Goal: Task Accomplishment & Management: Use online tool/utility

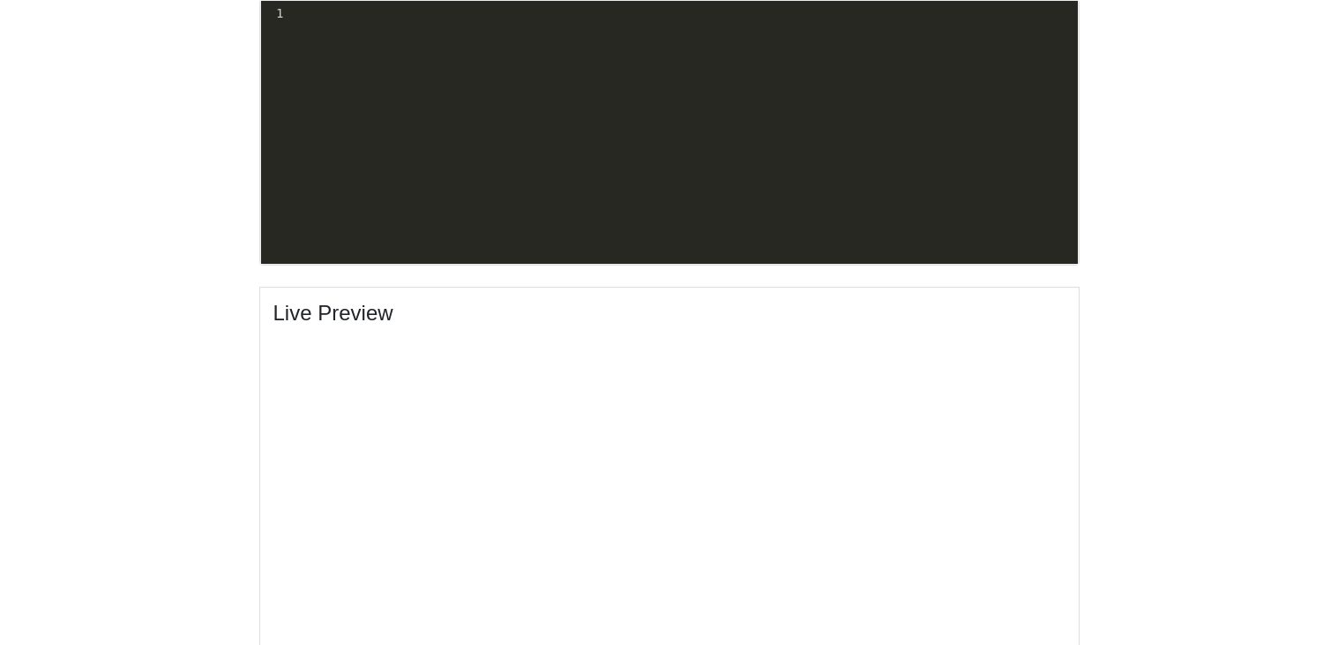
scroll to position [650, 0]
click at [350, 21] on pre "​" at bounding box center [682, 13] width 791 height 19
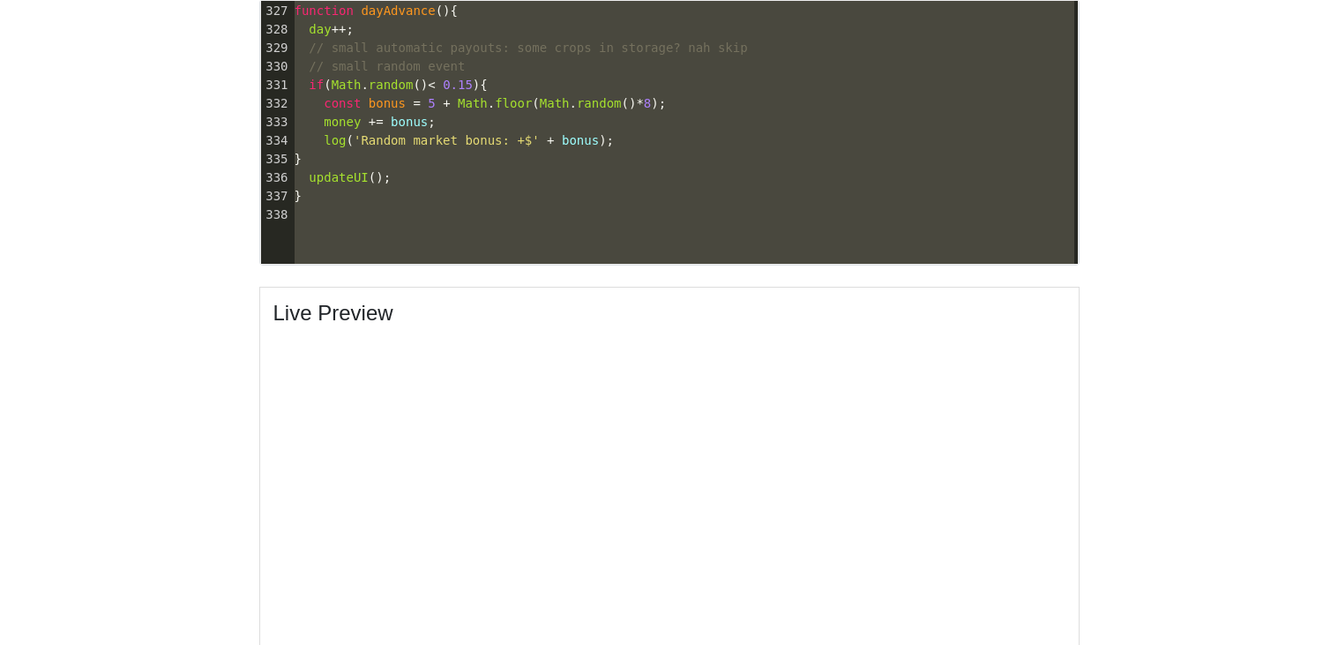
scroll to position [5374, 0]
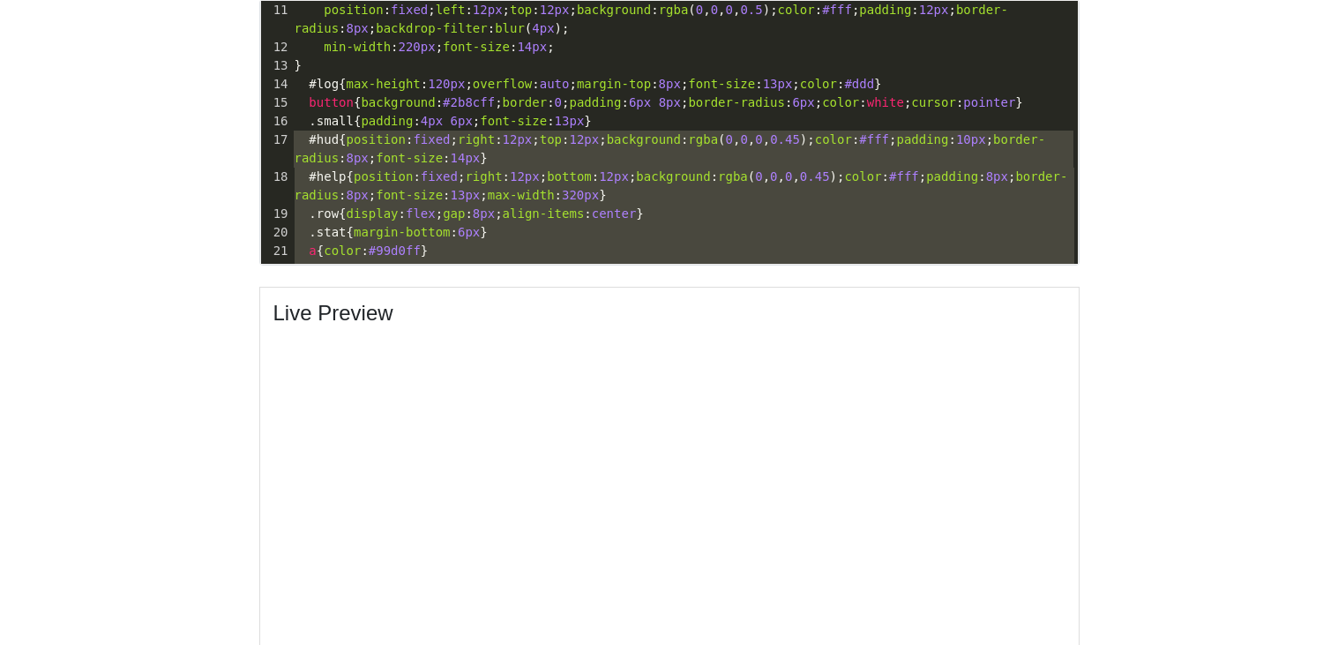
type textarea "<!doctype html> <html lang="en"> <head> <meta charset="utf-8" /> <meta name="vi…"
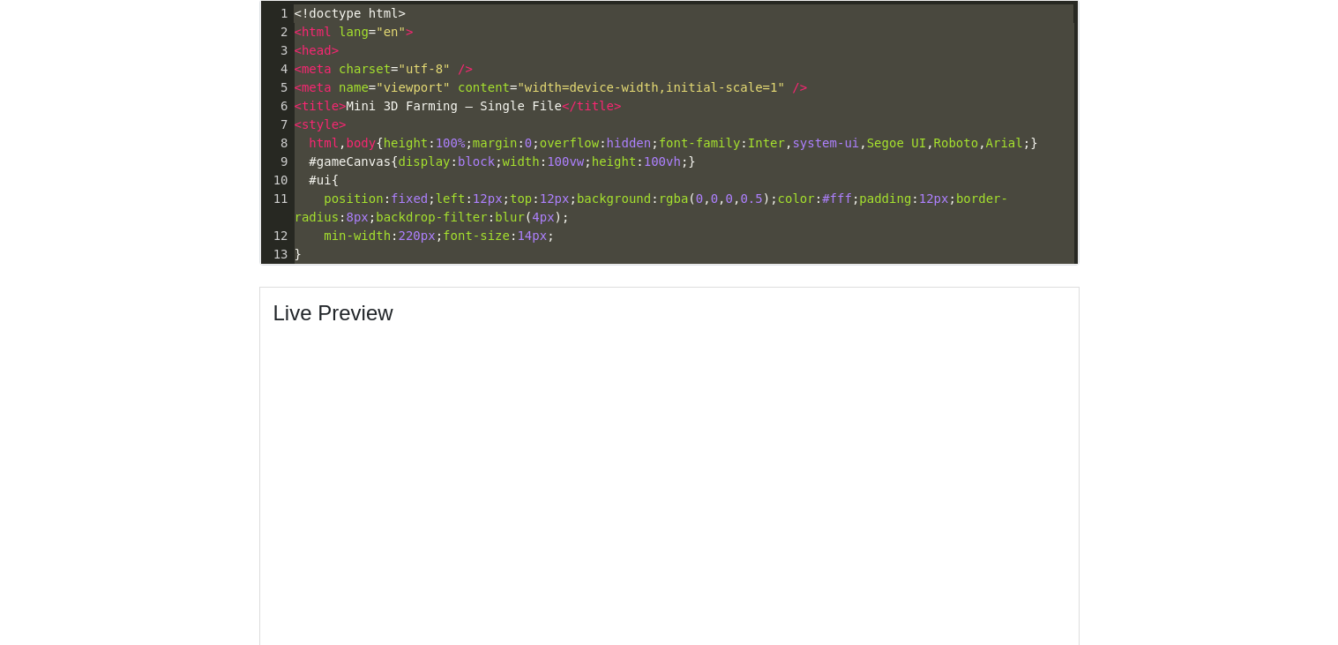
drag, startPoint x: 306, startPoint y: 109, endPoint x: 276, endPoint y: -105, distance: 216.4
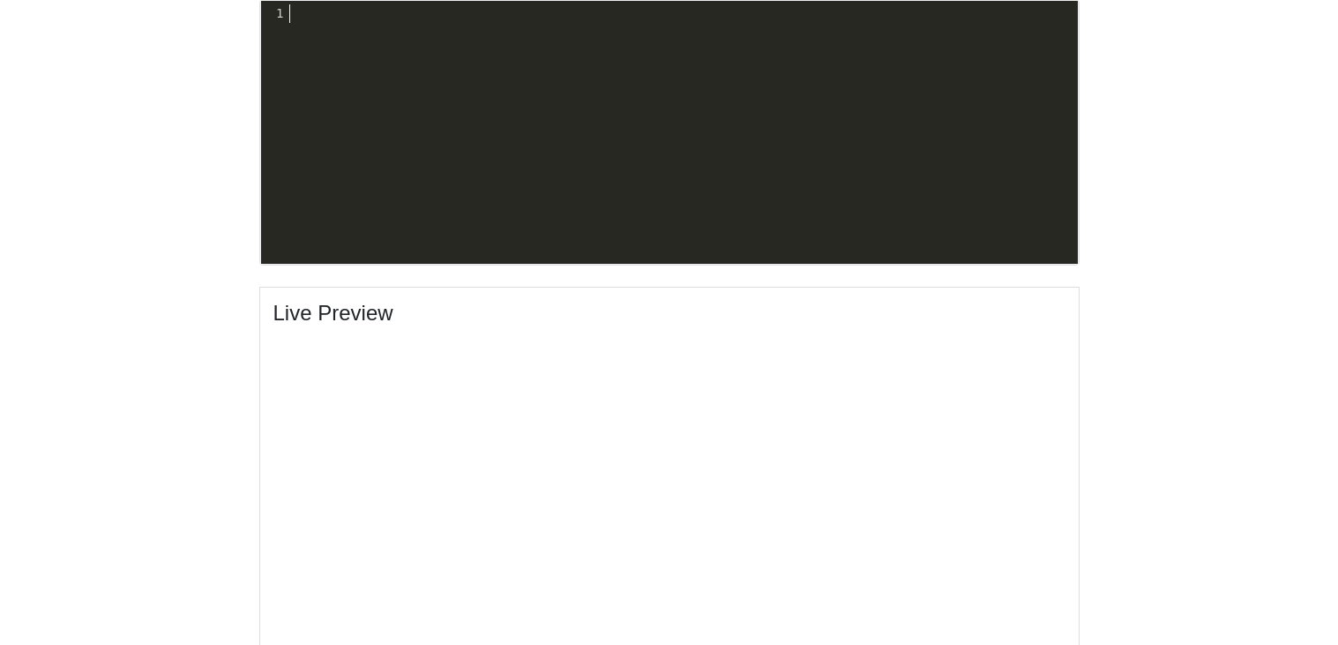
click at [422, 28] on div "x 1 ​ 1 ​" at bounding box center [682, 145] width 843 height 289
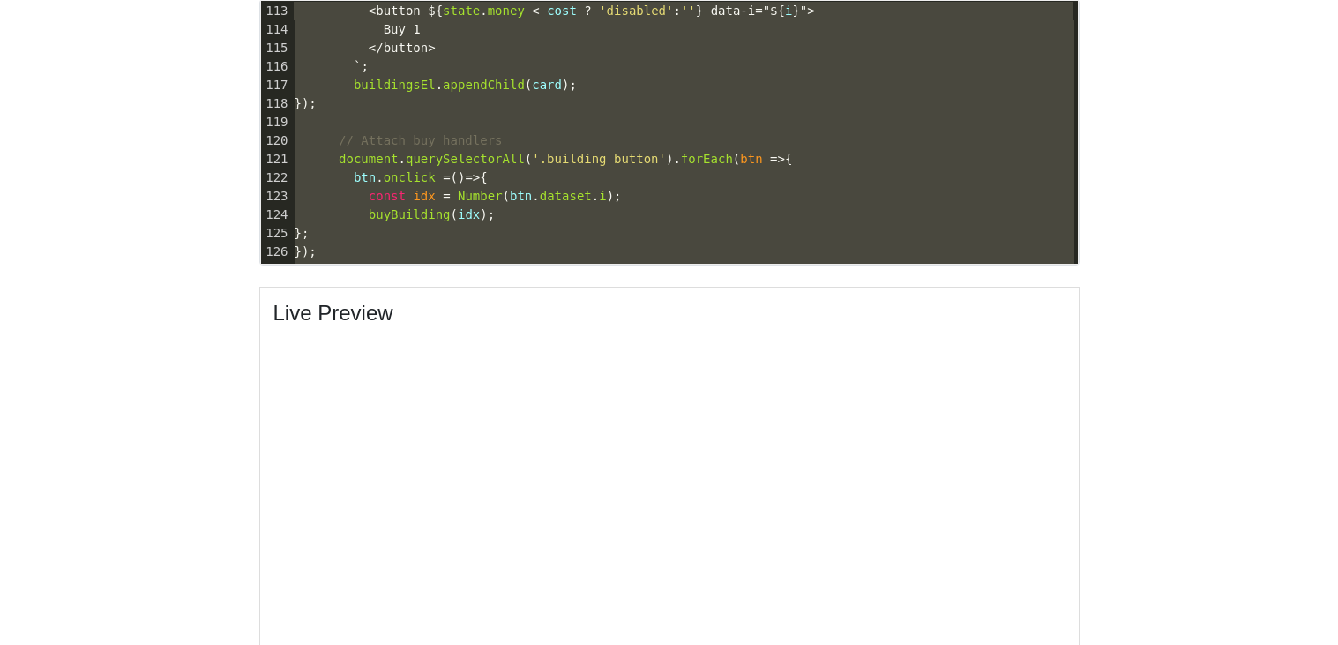
scroll to position [1966, 0]
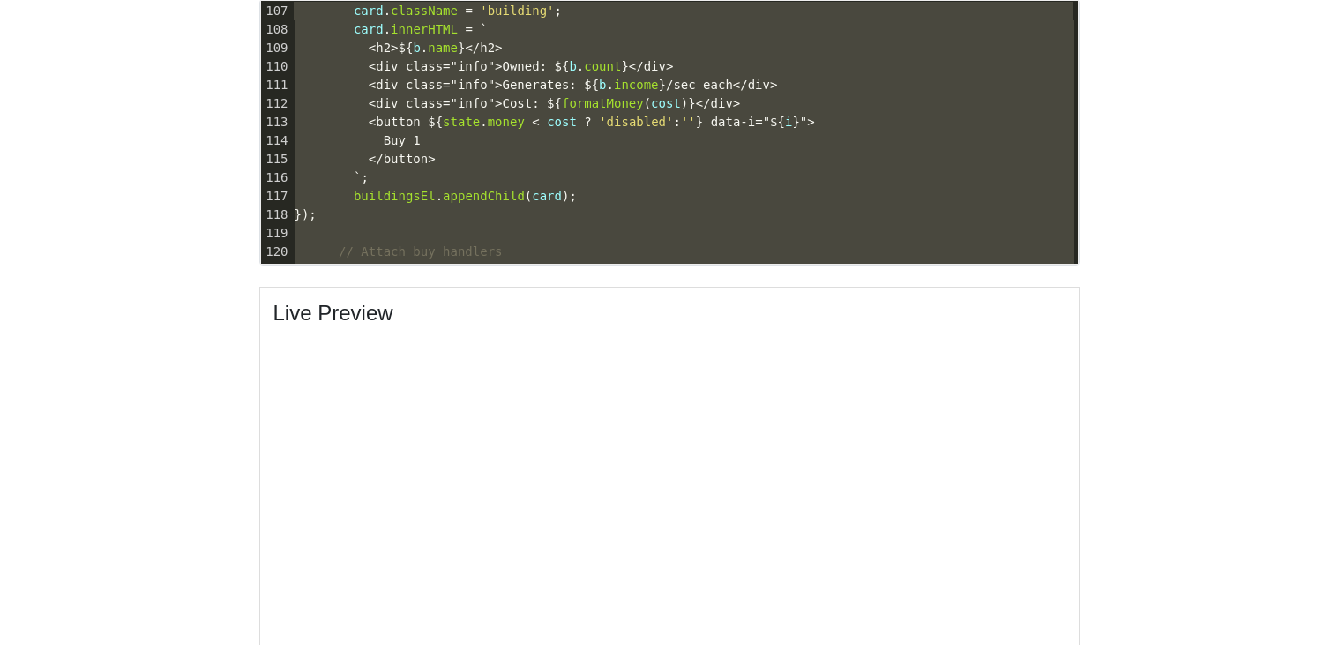
type textarea "// Render building cards buildingsEl.innerHTML = ''; state.buildings.forEach((b…"
drag, startPoint x: 330, startPoint y: 249, endPoint x: 4, endPoint y: -107, distance: 481.9
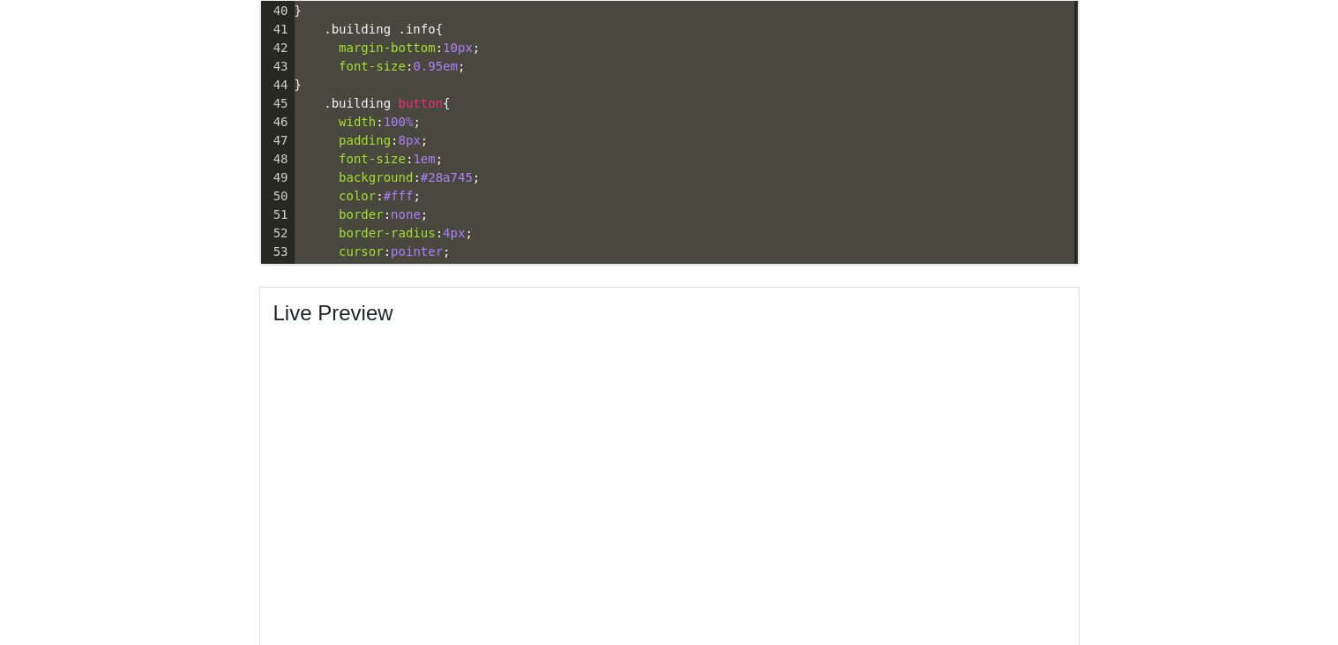
scroll to position [170, 0]
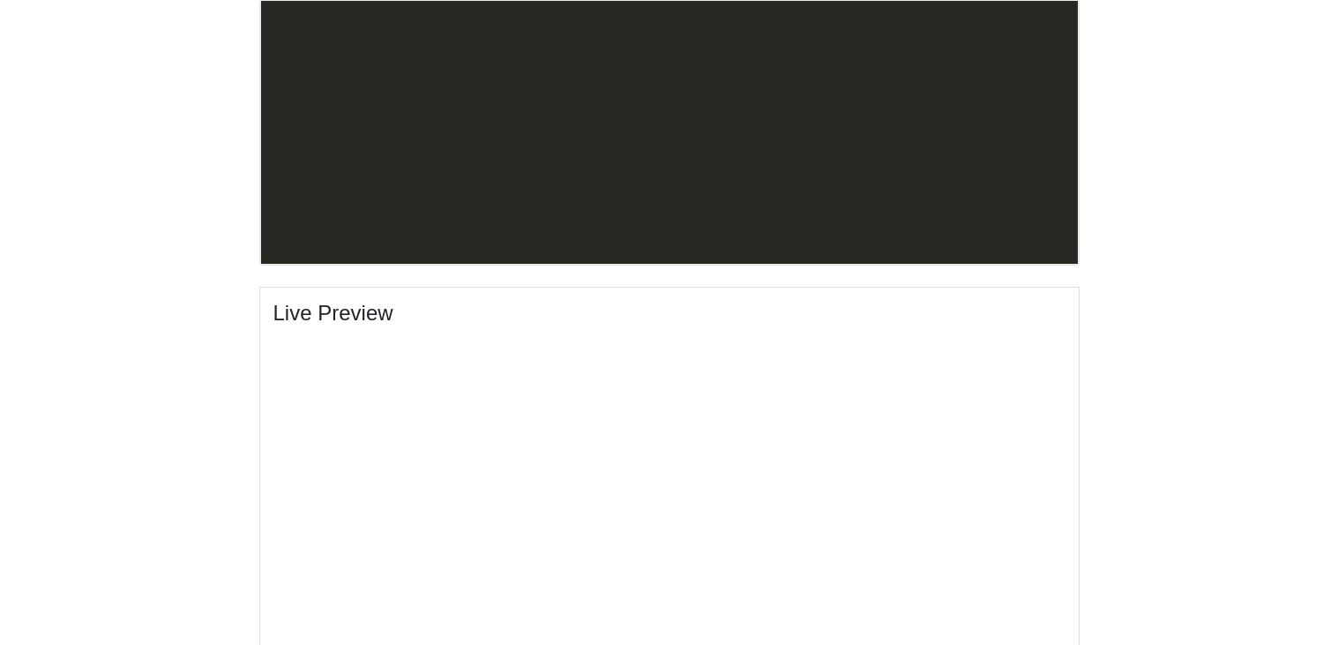
type textarea "<!DOCTYPE html> <html lang="en"> <head> <meta charset="UTF-8" /> <meta name="vi…"
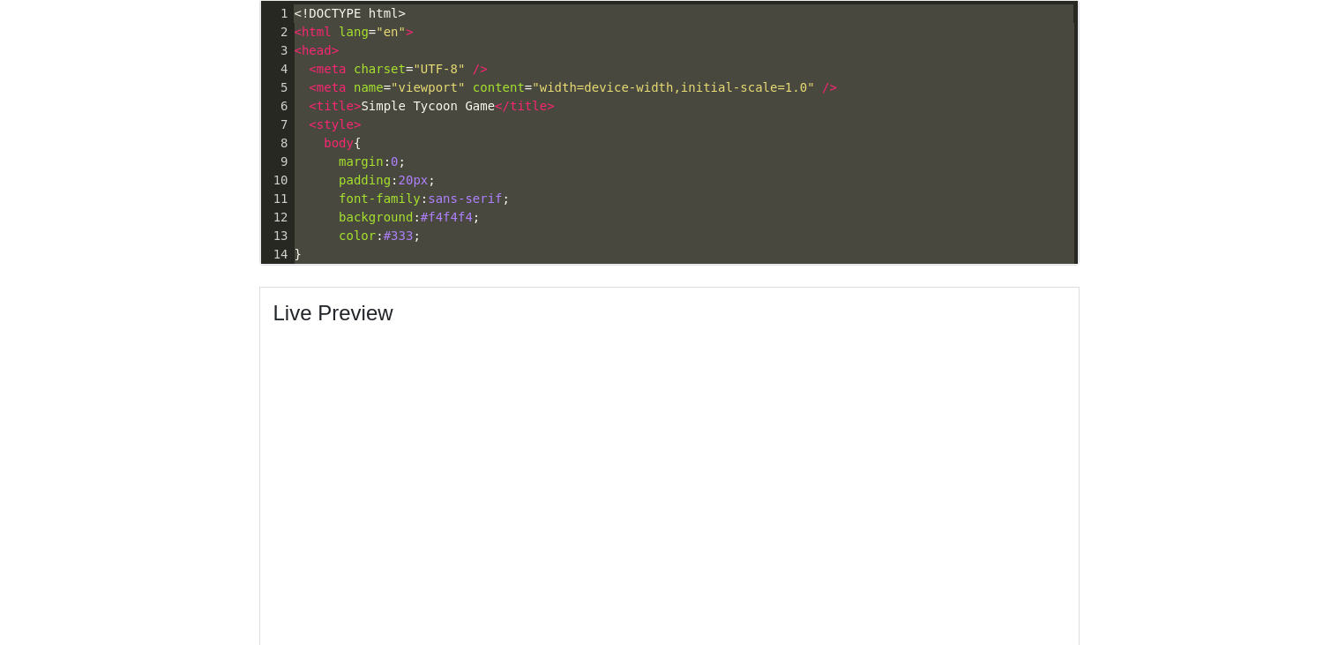
drag, startPoint x: 338, startPoint y: 255, endPoint x: 0, endPoint y: -107, distance: 494.8
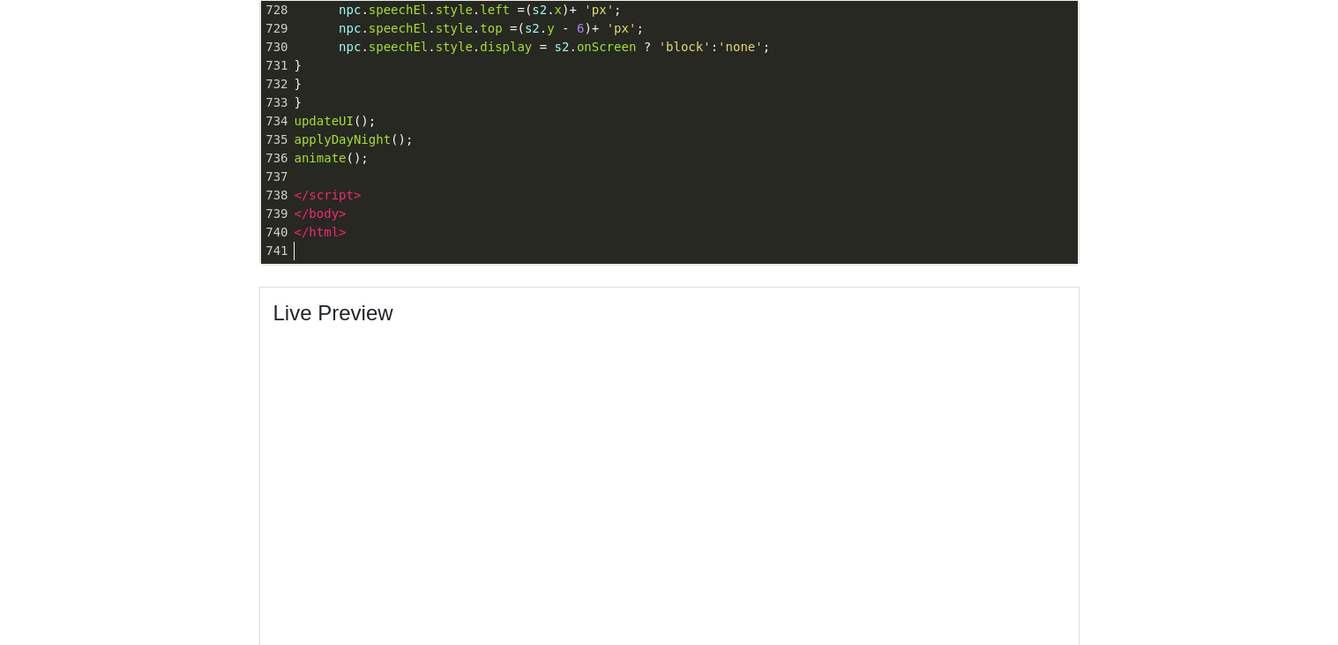
scroll to position [910, 0]
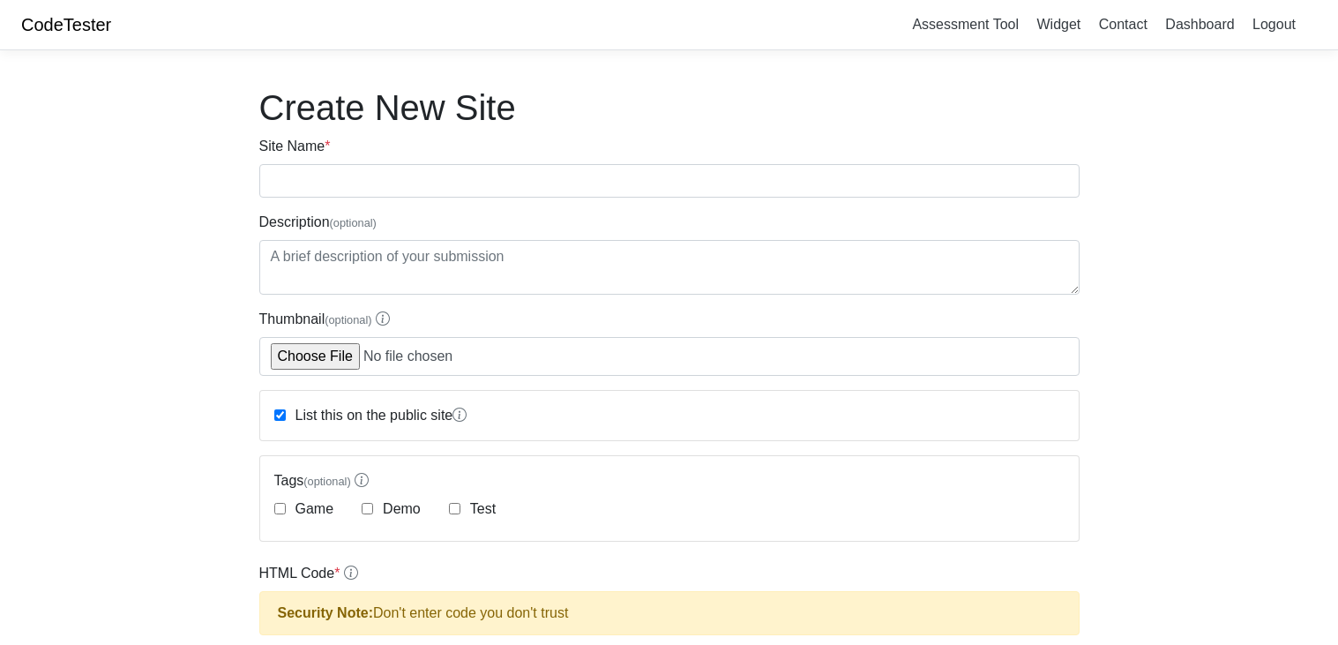
scroll to position [650, 0]
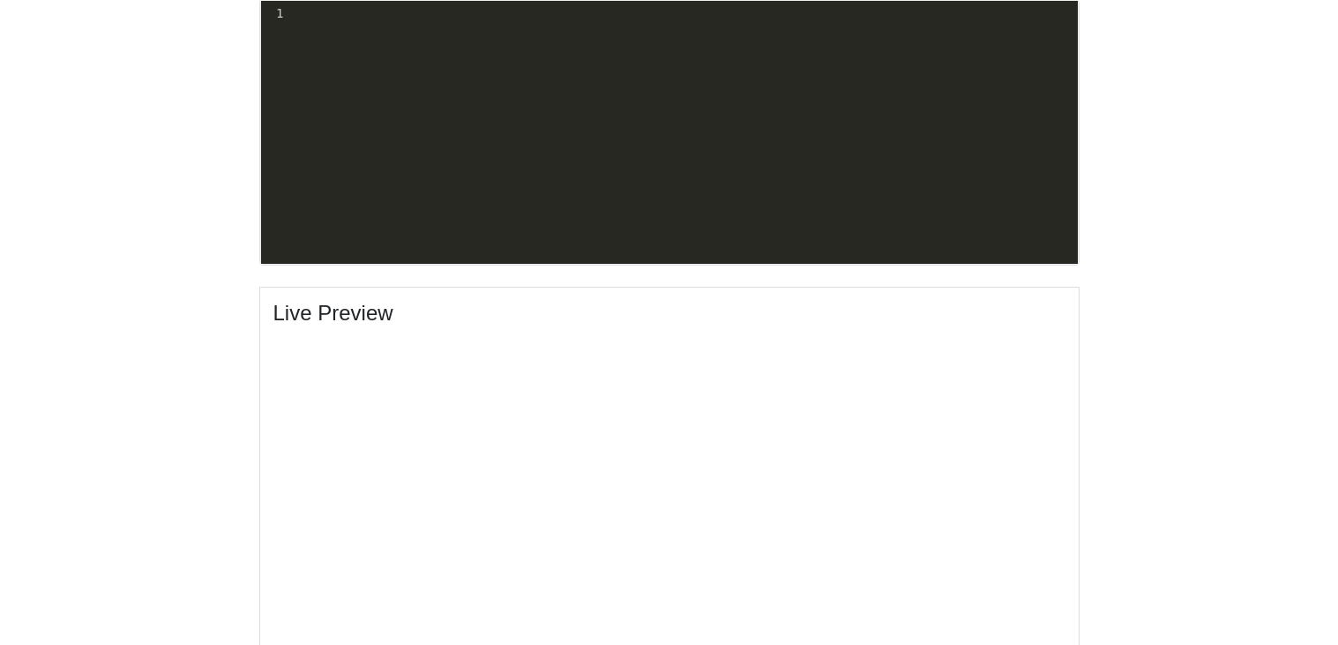
scroll to position [650, 0]
click at [414, 20] on pre "​" at bounding box center [682, 13] width 791 height 19
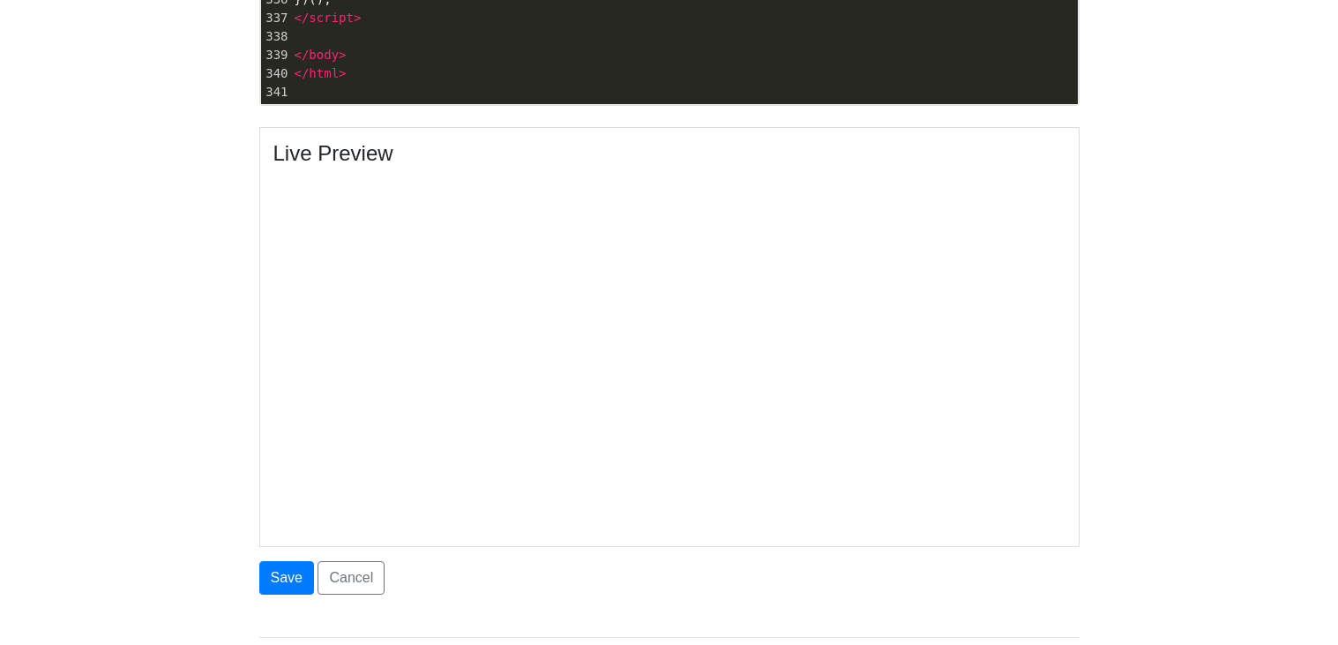
scroll to position [826, 0]
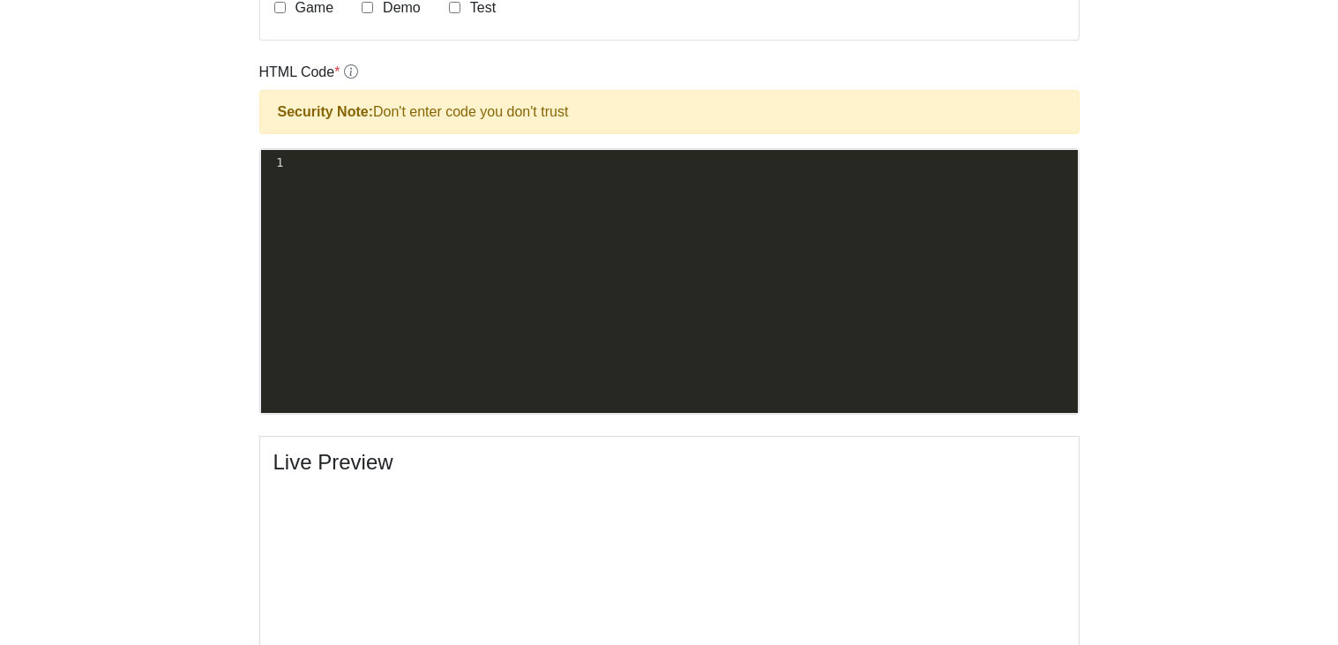
scroll to position [514, 0]
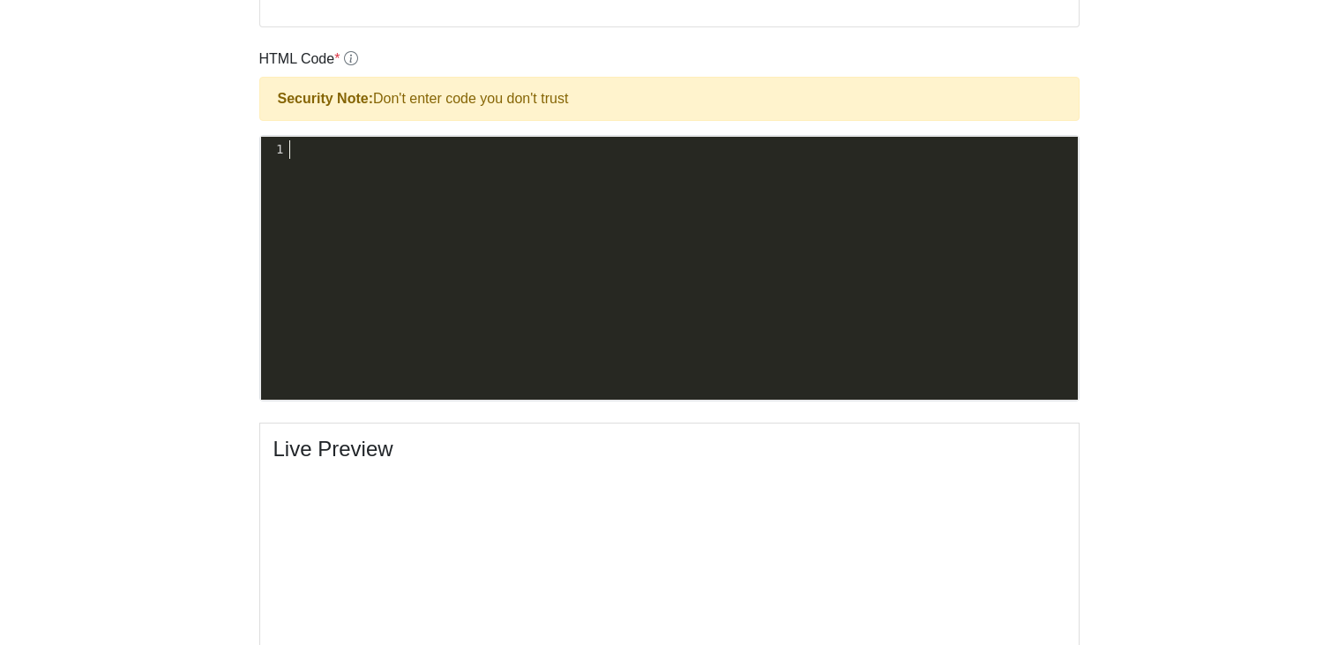
click at [314, 146] on pre "​" at bounding box center [682, 149] width 791 height 19
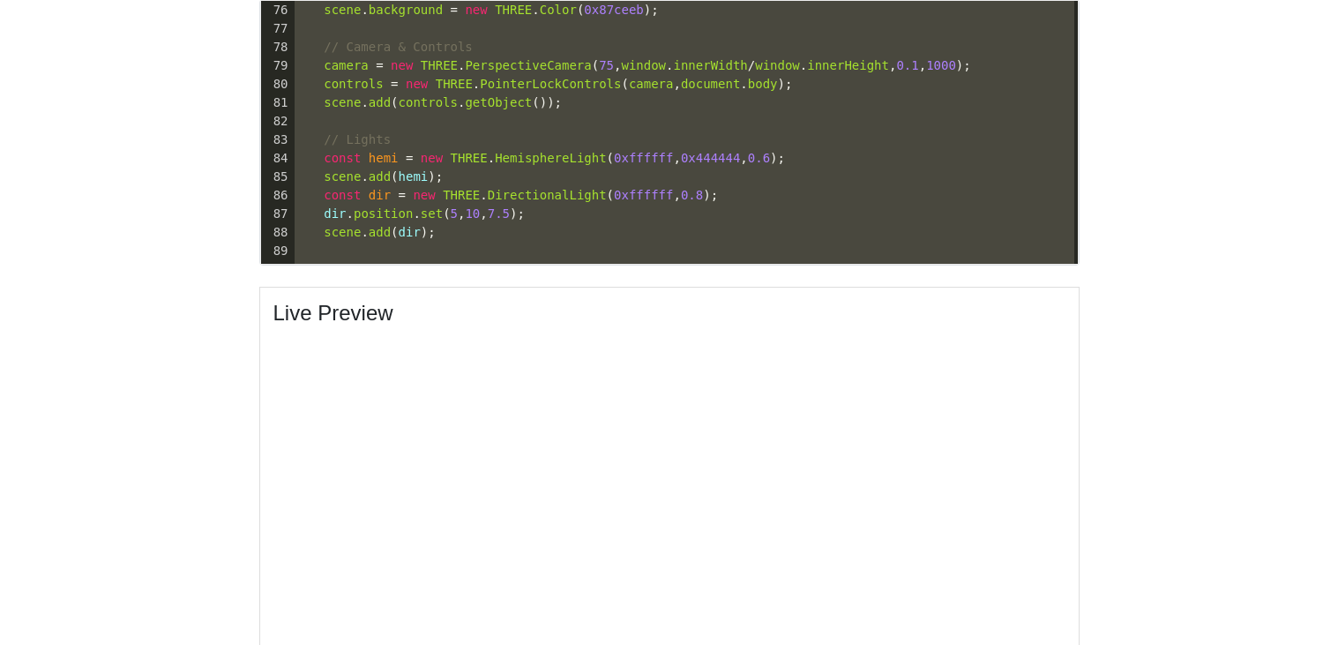
scroll to position [1281, 0]
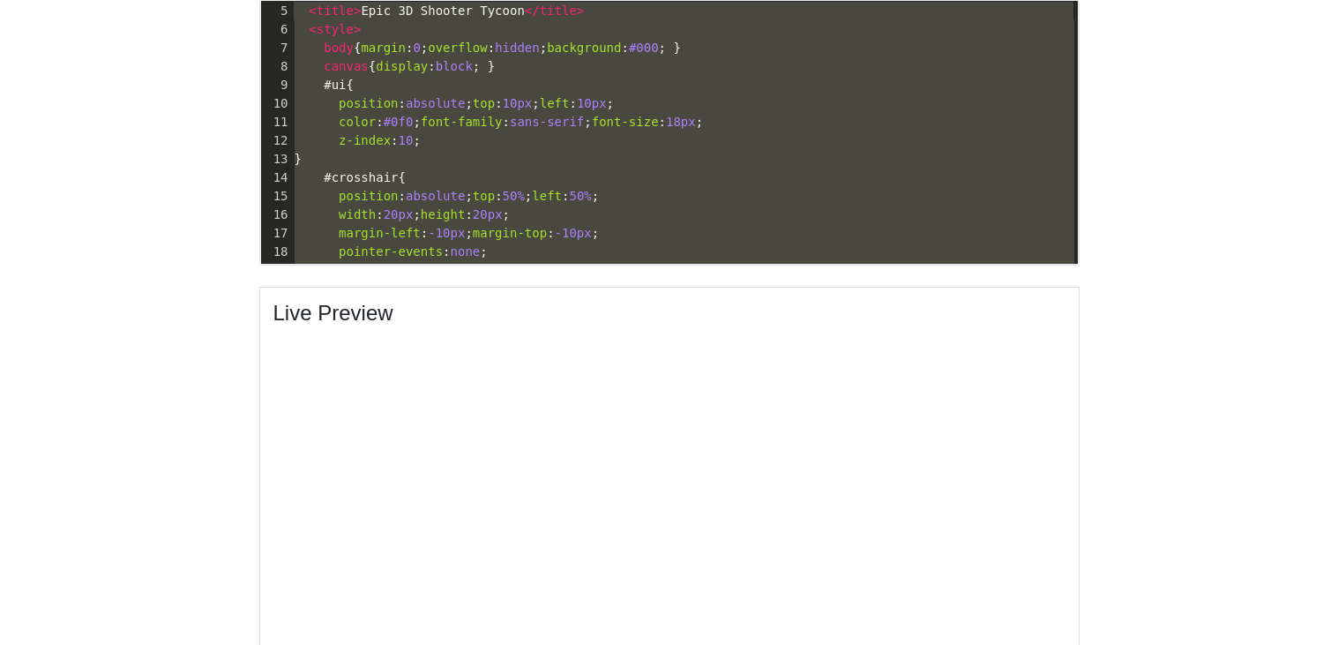
type textarea "<!DOCTYPE html> <html lang="en"> <head> <meta charset="UTF-8" /> <title>Epic 3D…"
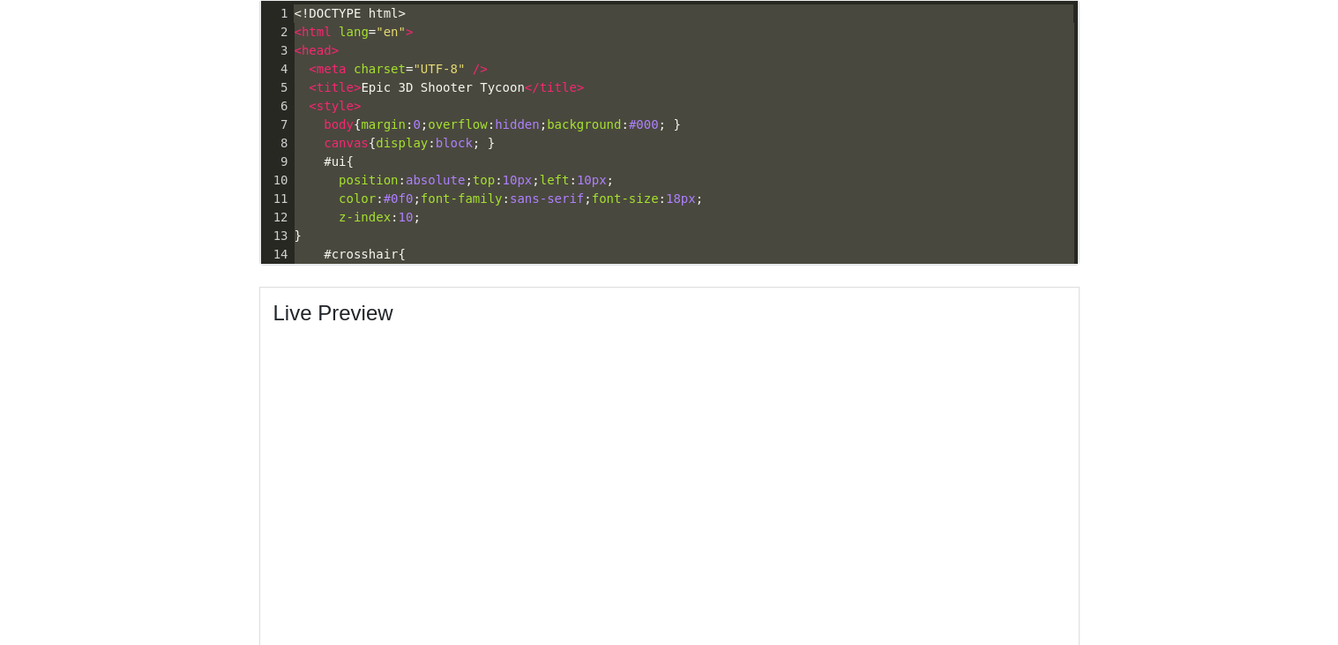
drag, startPoint x: 342, startPoint y: 171, endPoint x: 82, endPoint y: -107, distance: 380.6
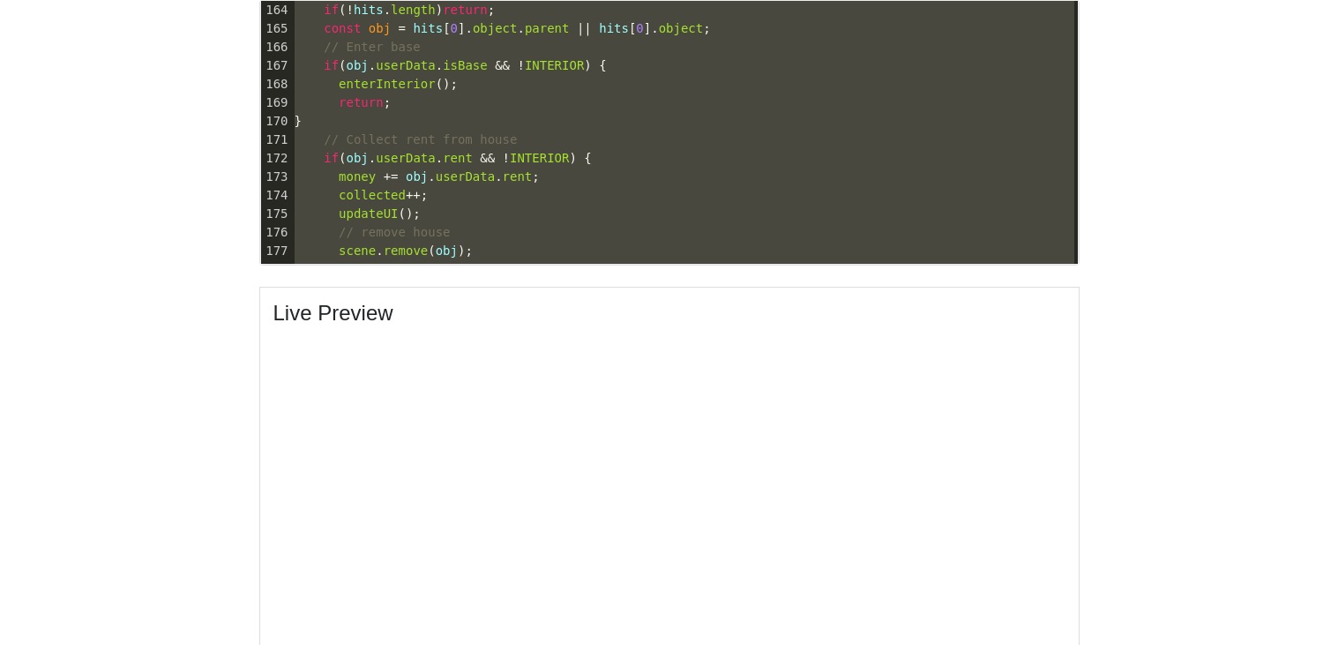
scroll to position [2910, 0]
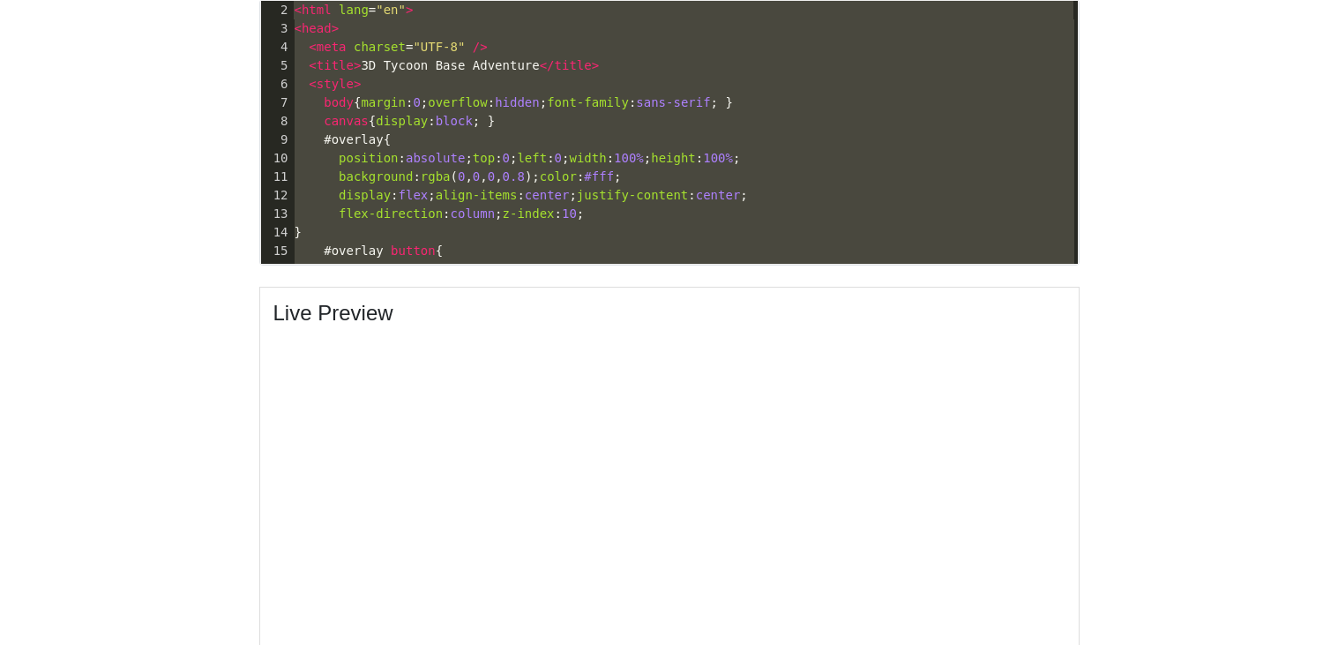
type textarea "<!DOCTYPE html> <html lang="en"> <head> <meta charset="UTF-8" /> <title>3D Tyco…"
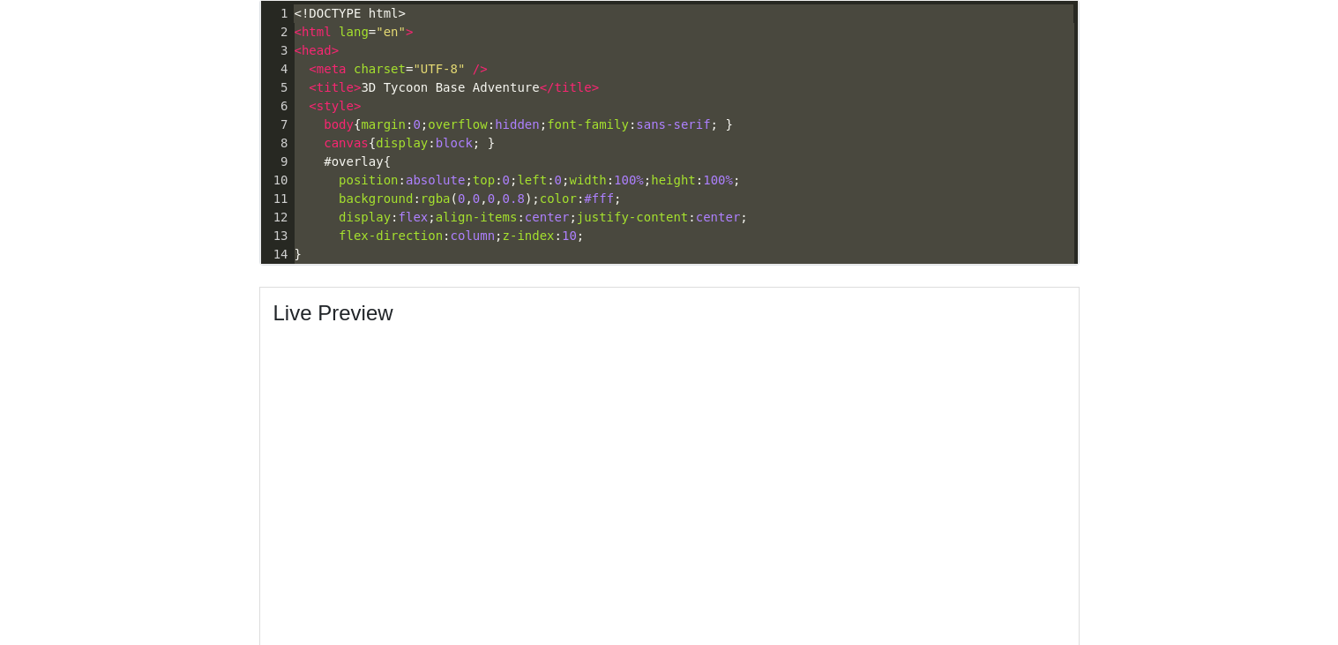
drag, startPoint x: 329, startPoint y: 138, endPoint x: 233, endPoint y: -107, distance: 262.5
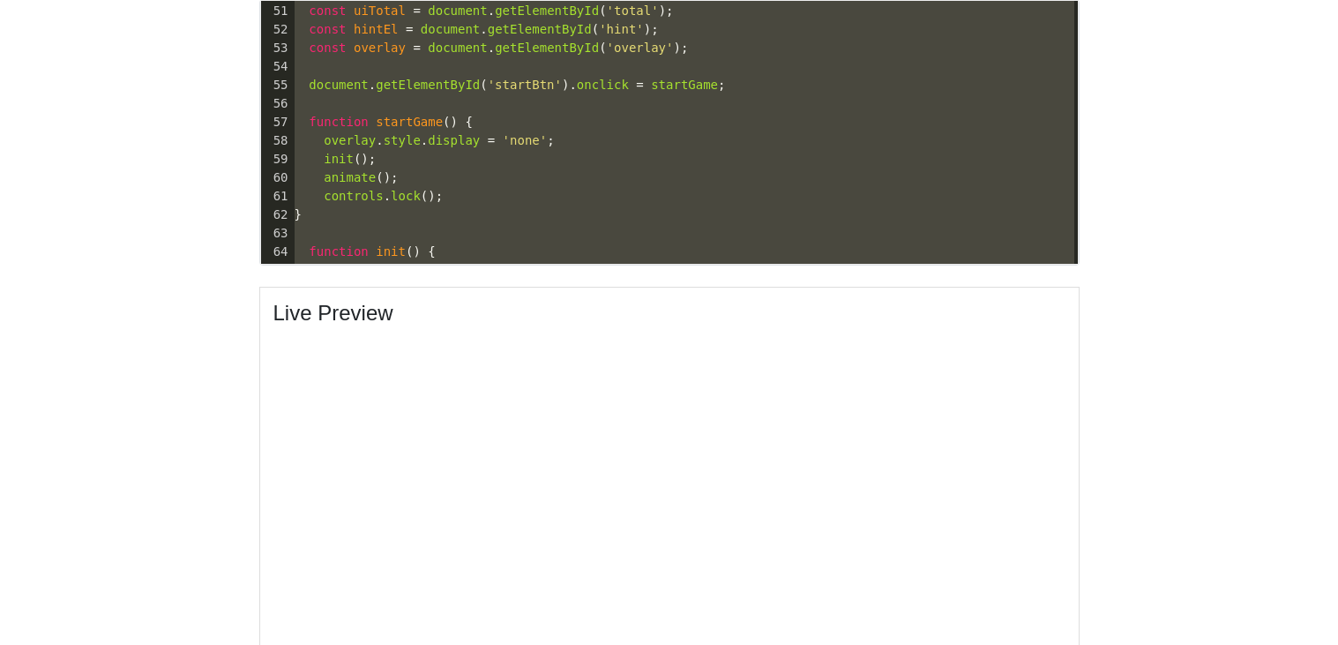
scroll to position [818, 0]
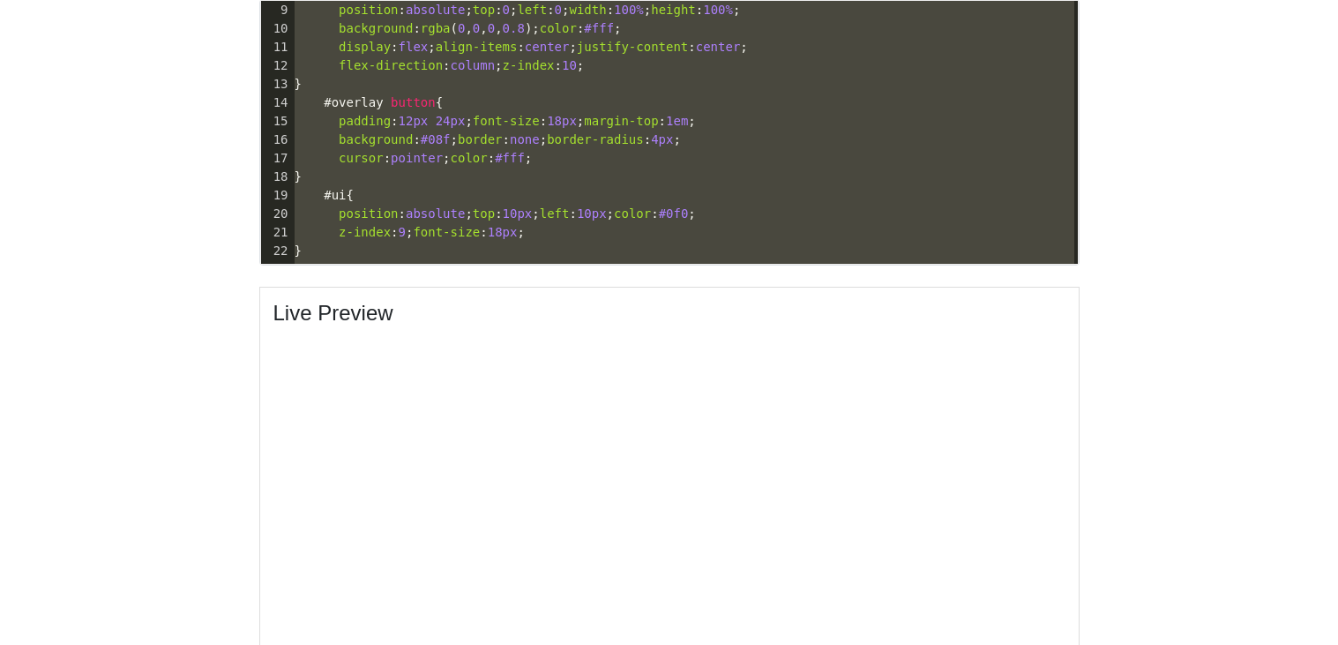
type textarea "<!DOCTYPE html> <html lang="en"> <head> <meta charset="UTF-8" /> <title>3D Tyco…"
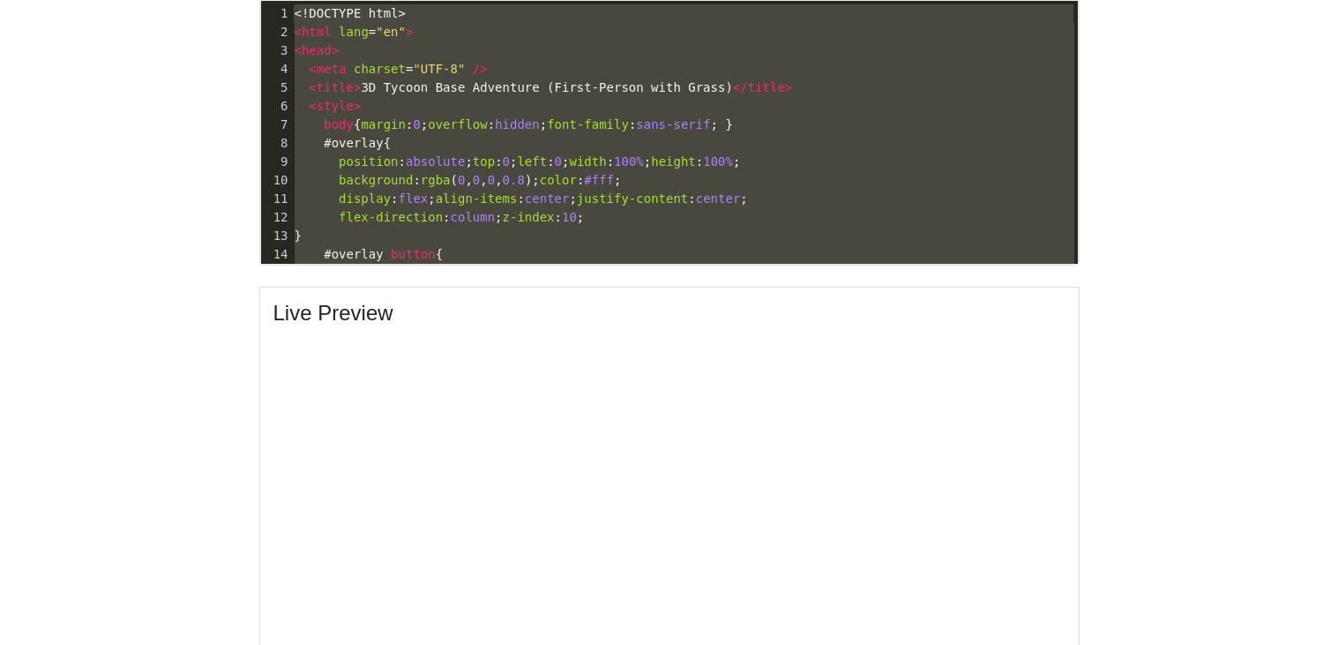
drag, startPoint x: 312, startPoint y: 246, endPoint x: 238, endPoint y: -96, distance: 350.1
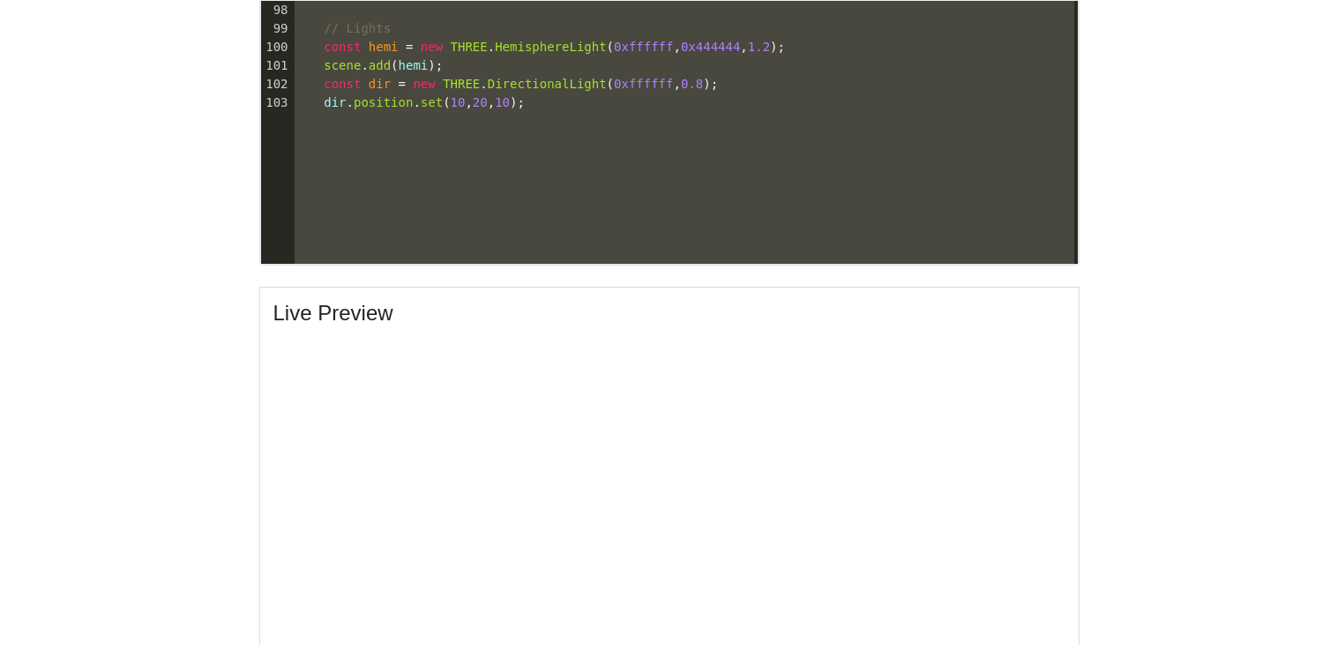
scroll to position [1466, 0]
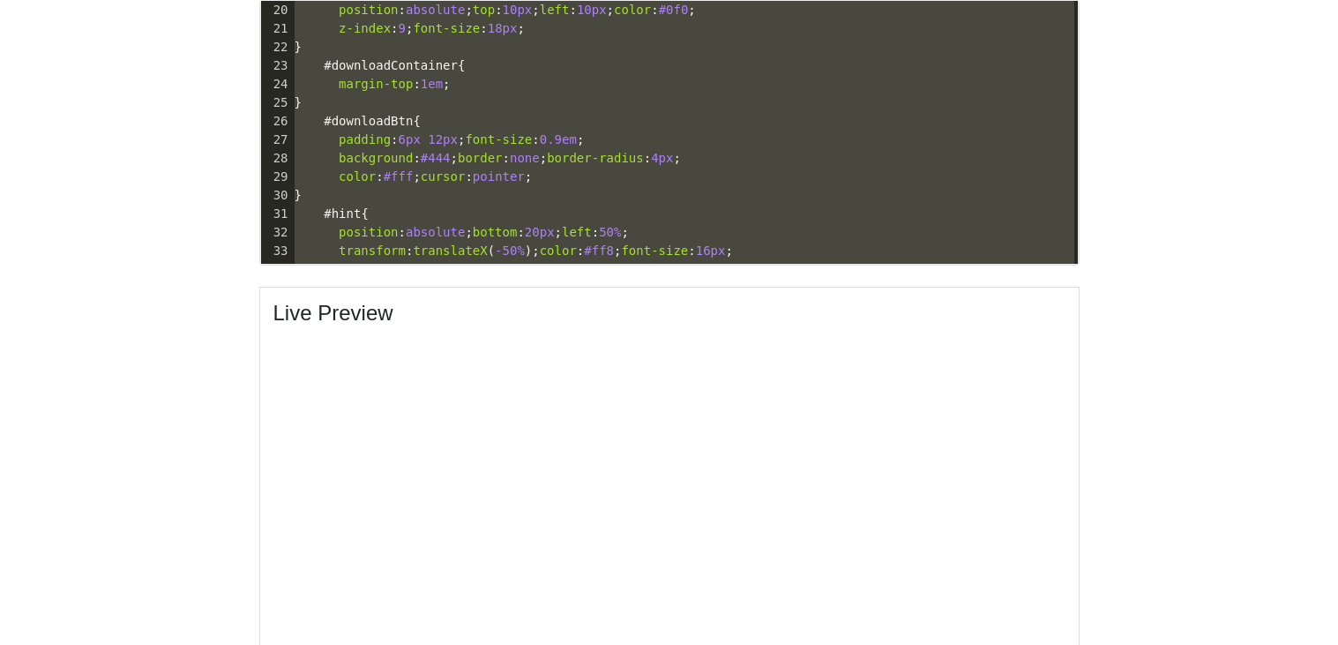
type textarea "<!DOCTYPE html> <html lang="en"> <head> <meta charset="UTF-8" /> <title>3D Tyco…"
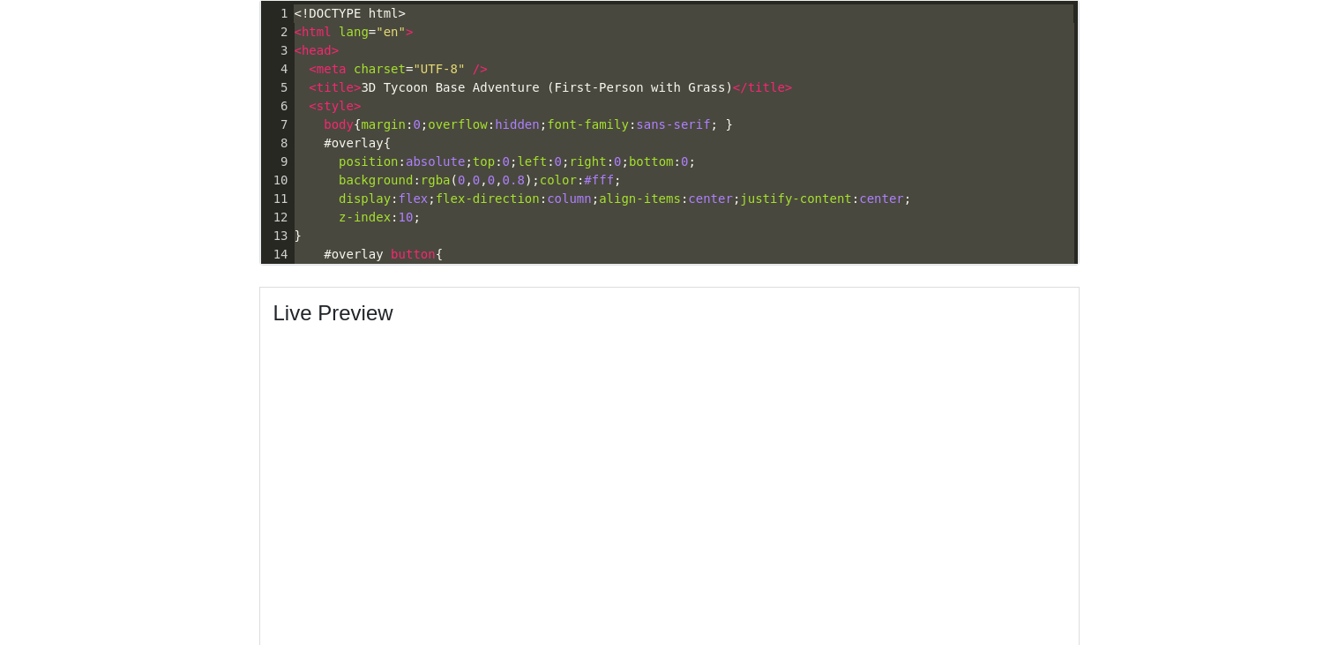
drag, startPoint x: 307, startPoint y: 20, endPoint x: 243, endPoint y: -103, distance: 139.3
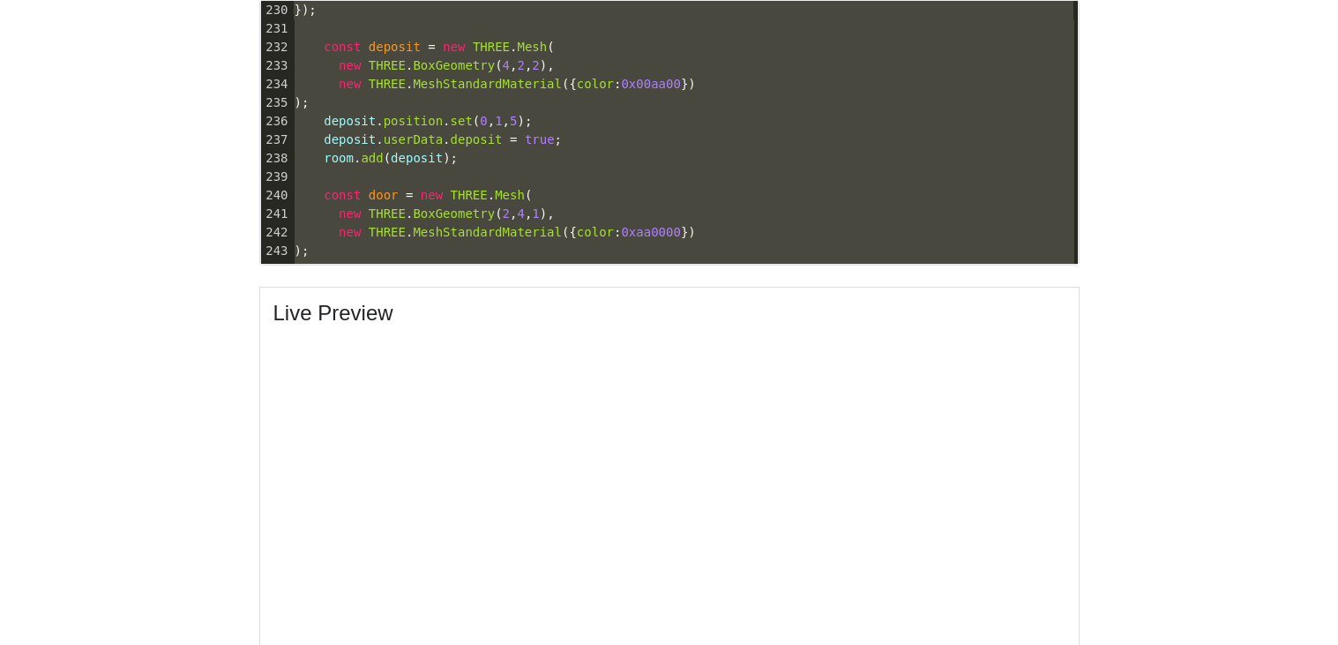
scroll to position [4188, 0]
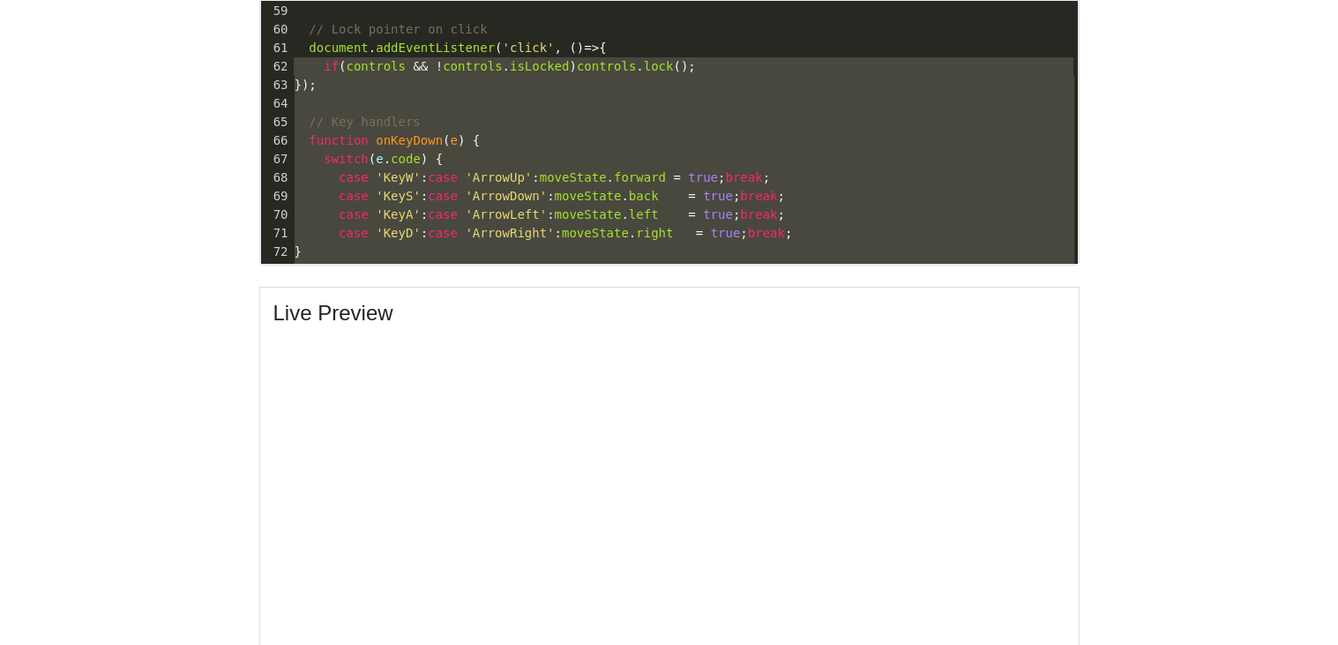
type textarea "// Movement state const moveState = { forward:false, back:false, left:false, ri…"
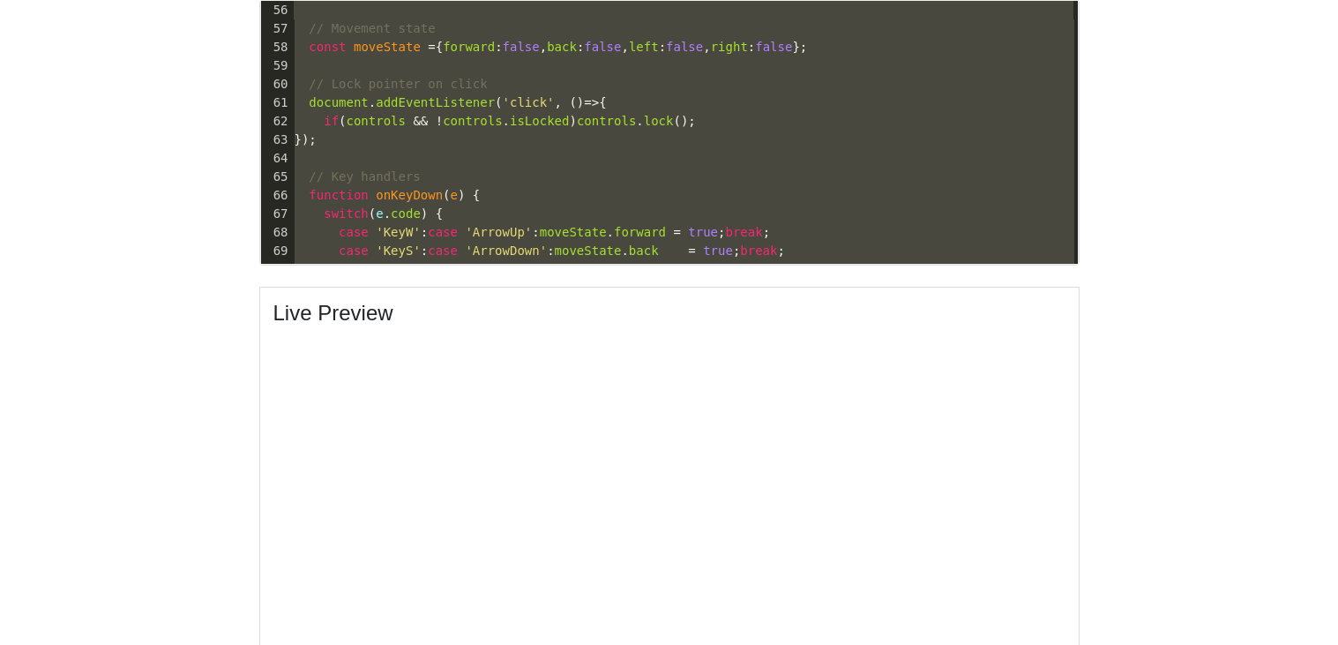
drag, startPoint x: 303, startPoint y: 249, endPoint x: 286, endPoint y: -37, distance: 286.3
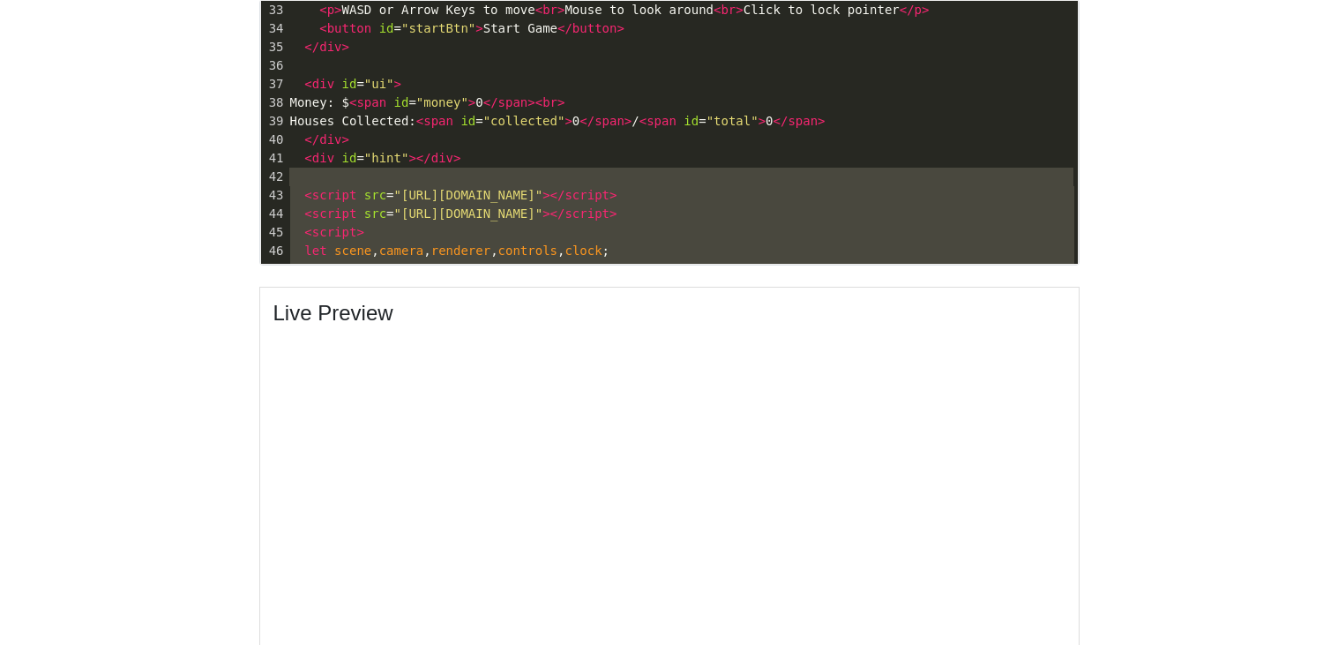
type textarea "<!DOCTYPE html> <html lang="en"> <head> <meta charset="UTF-8" /> <title>3D Tyco…"
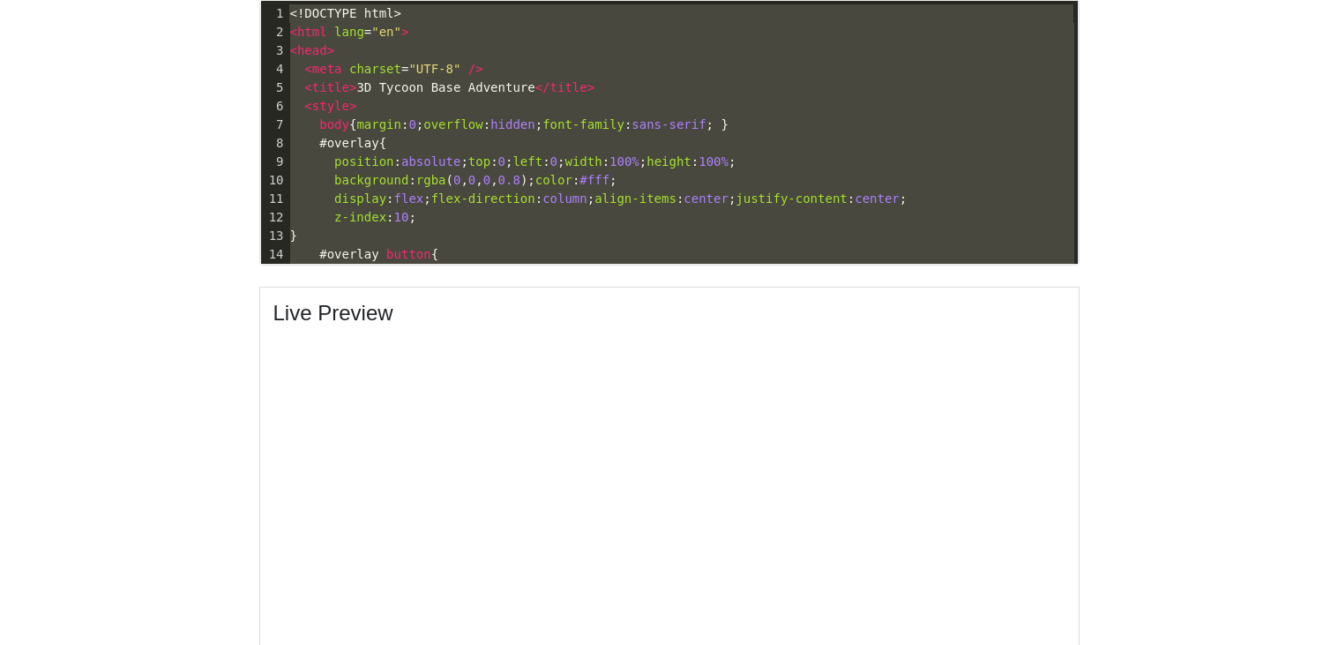
drag, startPoint x: 300, startPoint y: 250, endPoint x: 139, endPoint y: -104, distance: 388.4
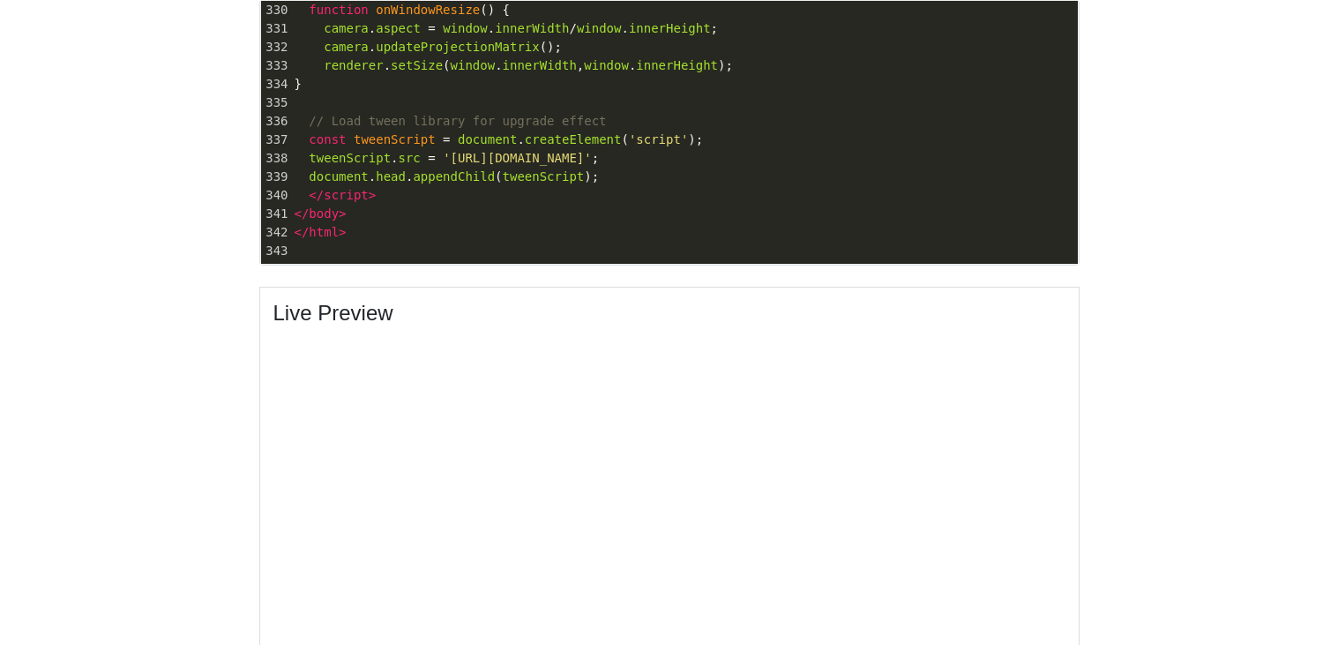
click at [354, 254] on pre "​" at bounding box center [684, 251] width 787 height 19
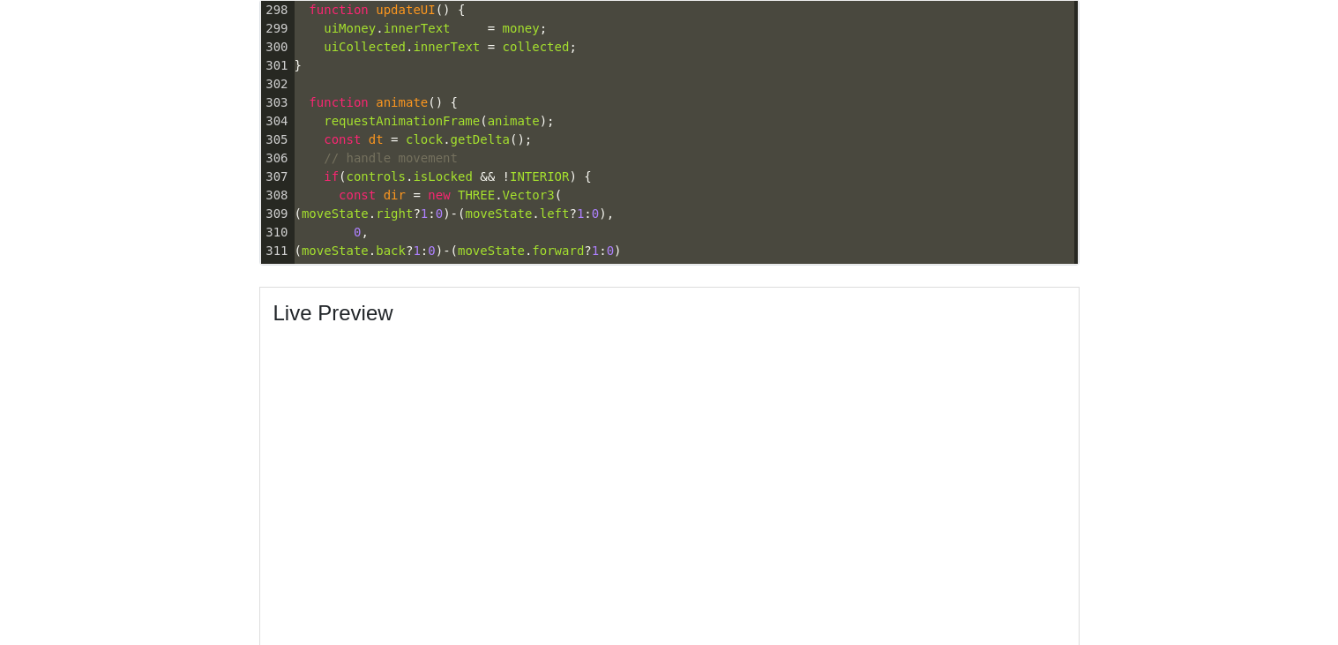
scroll to position [5448, 0]
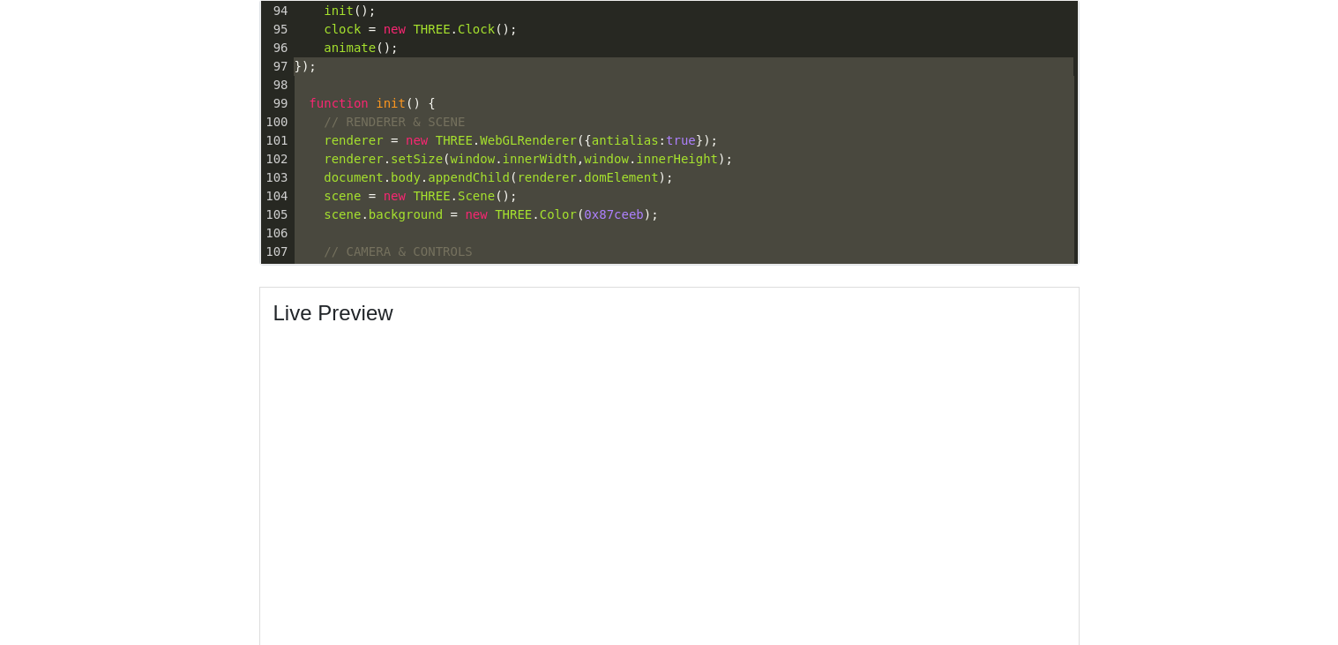
type textarea "startBtn.addEventListener('click', () => { overlay.style.display = 'none'; init…"
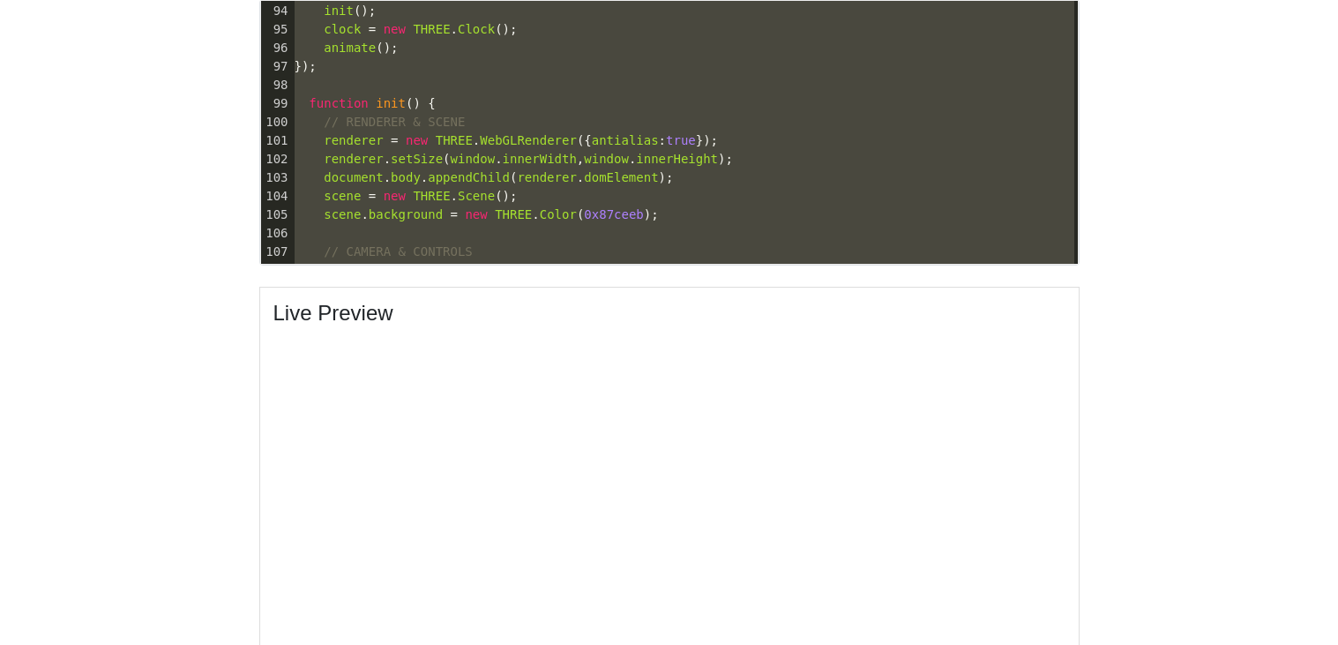
drag, startPoint x: 567, startPoint y: 250, endPoint x: 0, endPoint y: -48, distance: 640.3
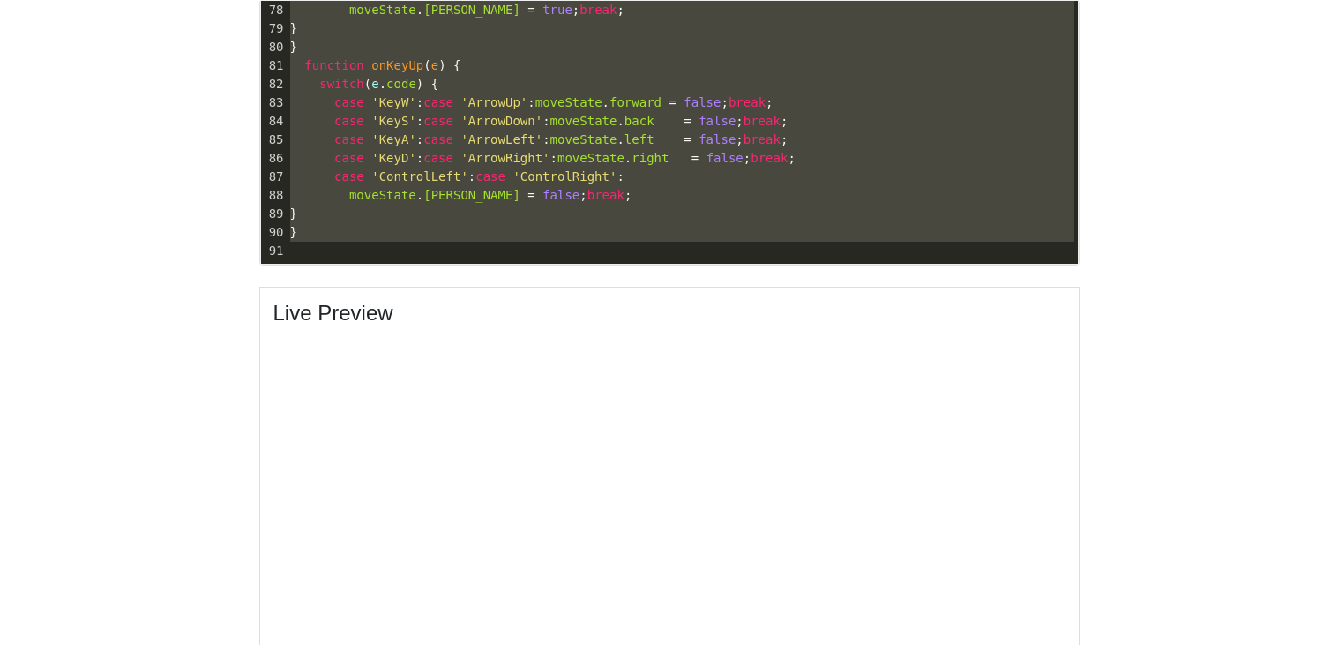
type textarea "<!DOCTYPE html> <html lang="en"> <head> <meta charset="UTF-8" /> <title>3D Tyco…"
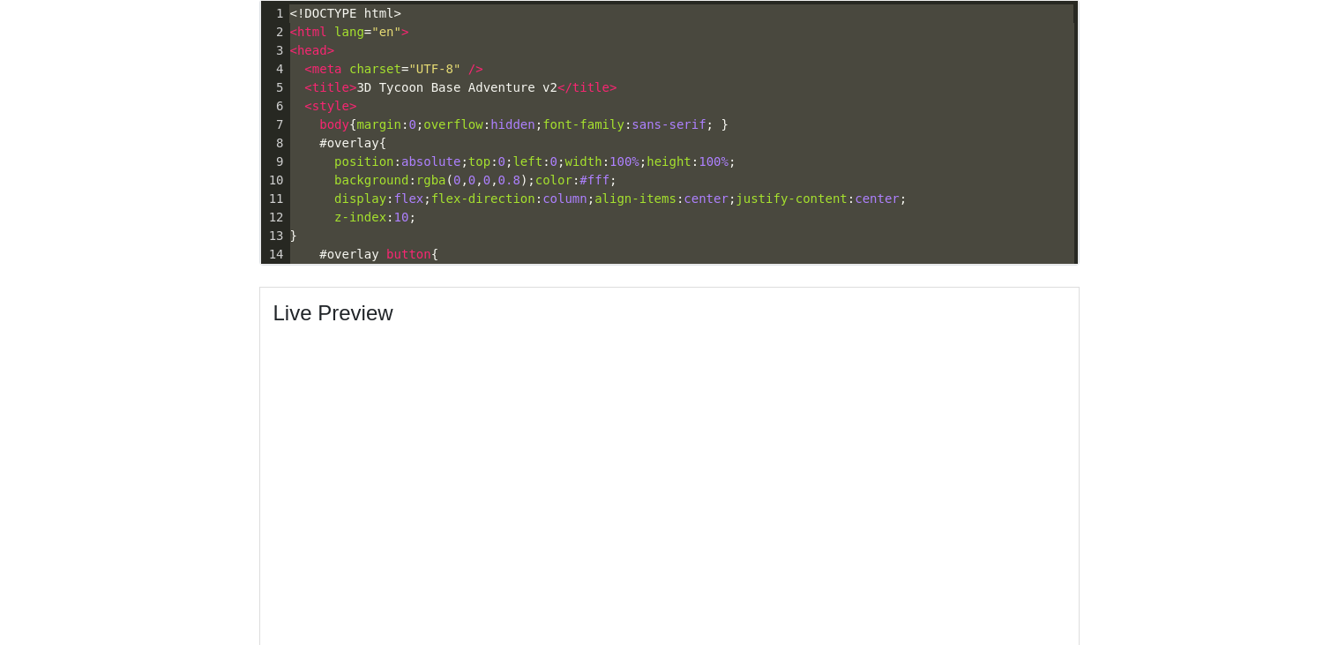
drag, startPoint x: 300, startPoint y: 256, endPoint x: 226, endPoint y: -105, distance: 368.2
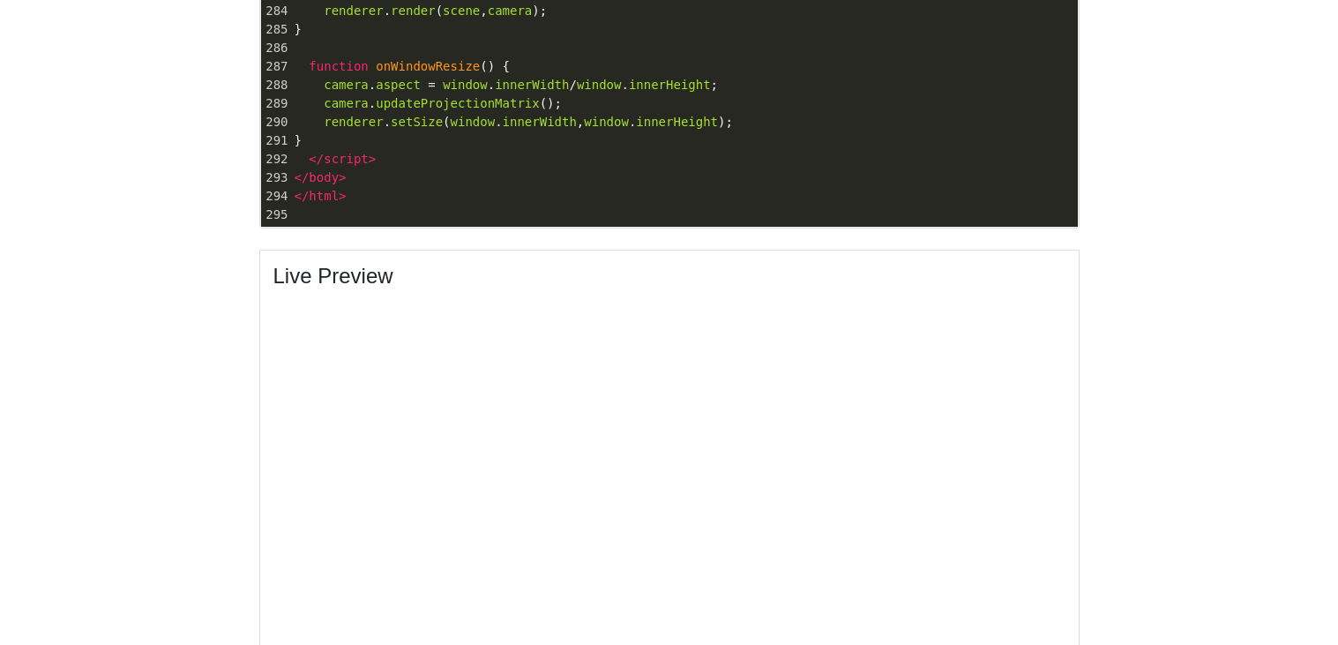
scroll to position [685, 0]
